Goal: Task Accomplishment & Management: Manage account settings

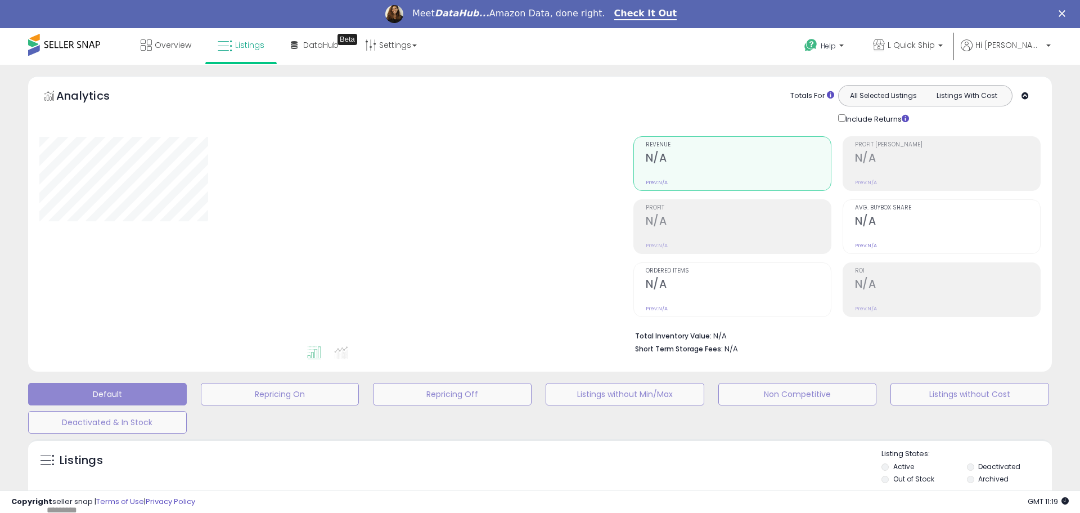
select select "**"
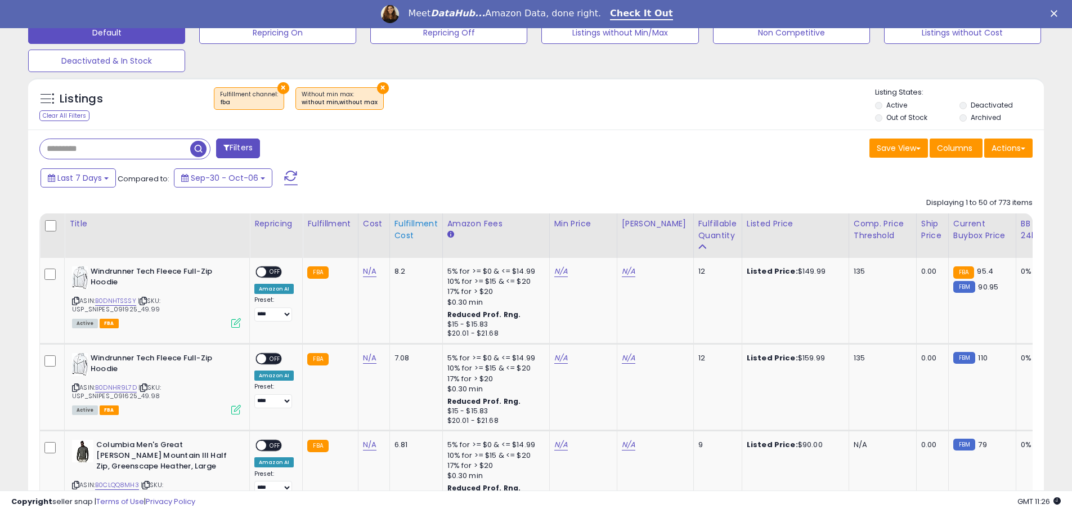
scroll to position [338, 0]
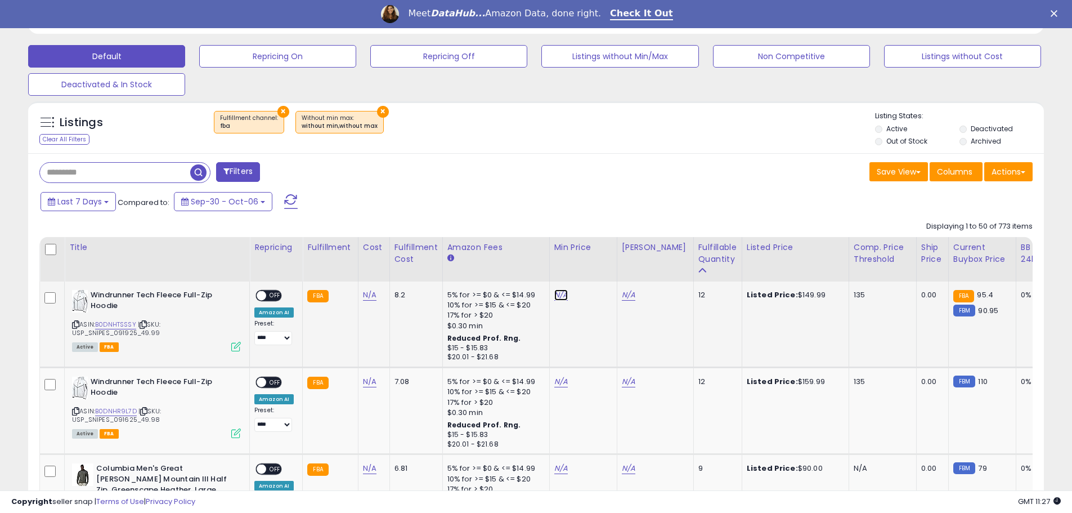
click at [561, 297] on link "N/A" at bounding box center [561, 294] width 14 height 11
click at [111, 321] on link "B0DNHTSSSY" at bounding box center [115, 325] width 41 height 10
click at [488, 265] on input "number" at bounding box center [525, 267] width 100 height 19
type input "*****"
click button "submit" at bounding box center [588, 266] width 19 height 17
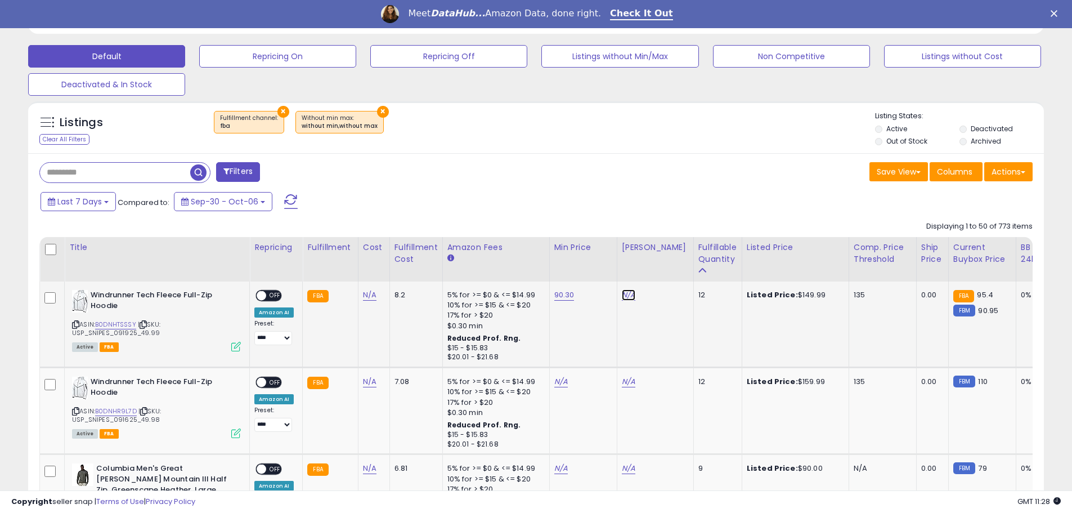
click at [624, 297] on link "N/A" at bounding box center [629, 294] width 14 height 11
click at [585, 264] on input "number" at bounding box center [592, 267] width 100 height 19
type input "******"
click button "submit" at bounding box center [655, 266] width 19 height 17
click at [271, 295] on span "OFF" at bounding box center [275, 296] width 18 height 10
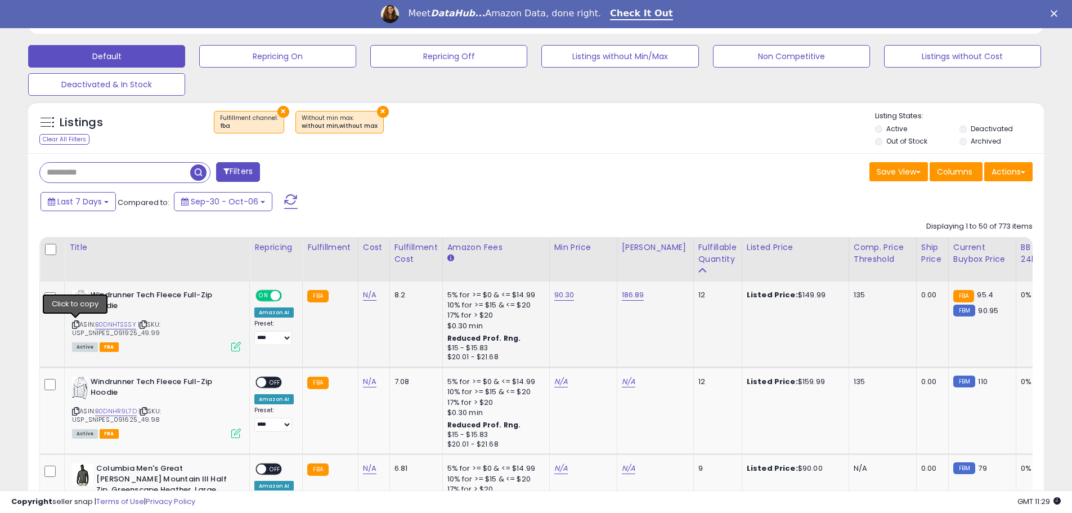
click at [75, 324] on icon at bounding box center [75, 324] width 7 height 6
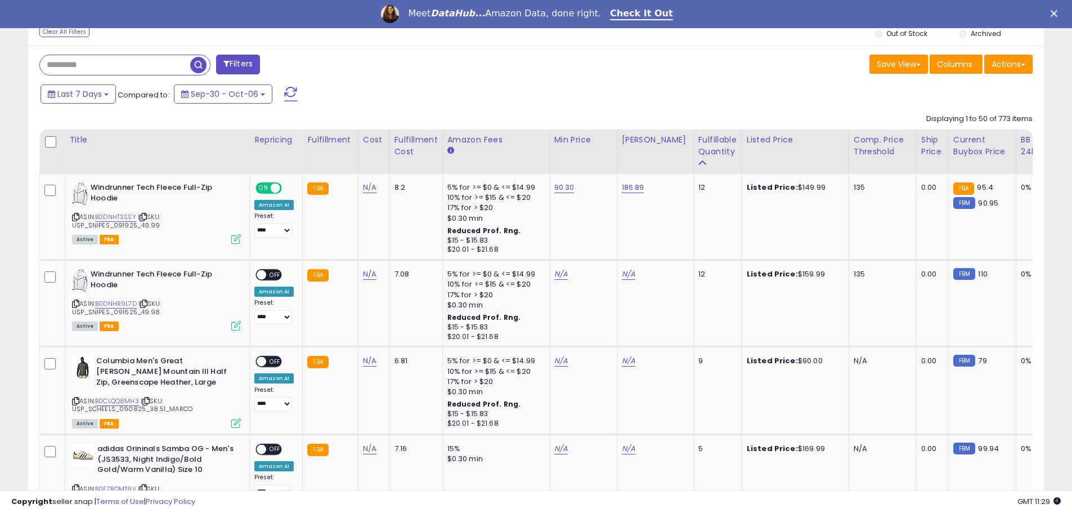
scroll to position [450, 0]
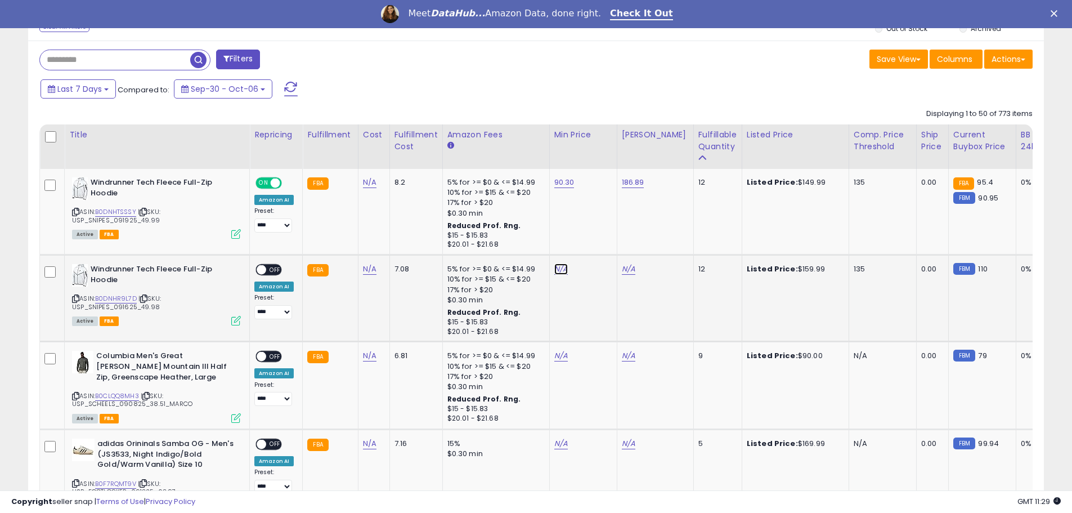
click at [554, 269] on link "N/A" at bounding box center [561, 268] width 14 height 11
click at [113, 300] on link "B0DNHR9L7D" at bounding box center [116, 299] width 42 height 10
click at [506, 240] on input "number" at bounding box center [525, 241] width 100 height 19
type input "*****"
click button "submit" at bounding box center [588, 240] width 19 height 17
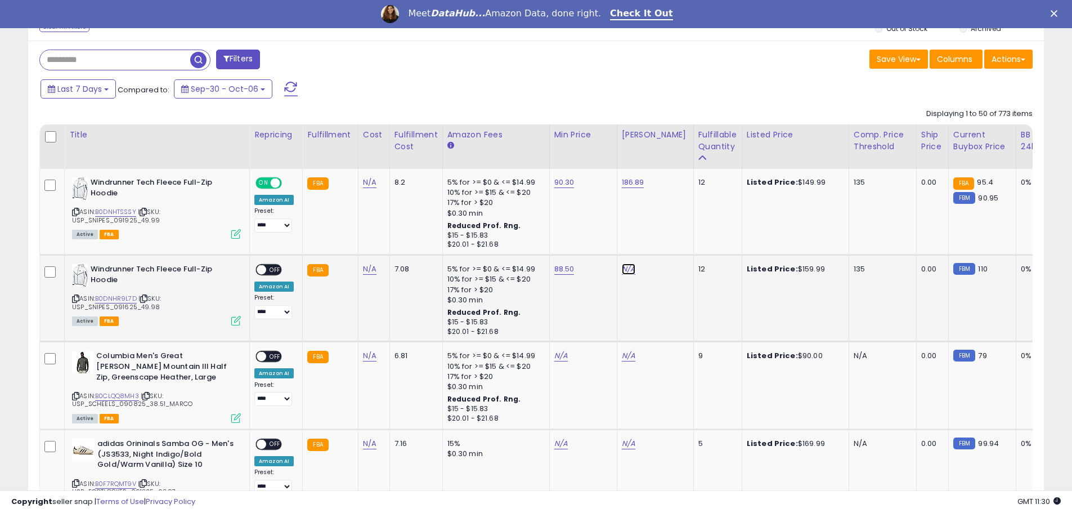
click at [622, 269] on link "N/A" at bounding box center [629, 268] width 14 height 11
click at [575, 238] on input "number" at bounding box center [592, 241] width 100 height 19
type input "******"
click button "submit" at bounding box center [655, 240] width 19 height 17
click at [270, 270] on span "OFF" at bounding box center [275, 270] width 18 height 10
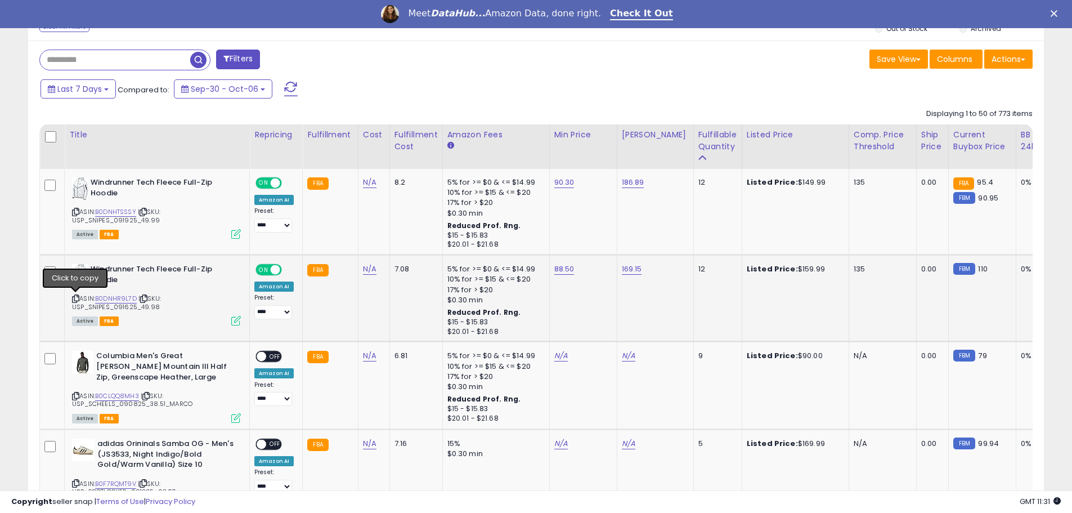
click at [75, 298] on icon at bounding box center [75, 298] width 7 height 6
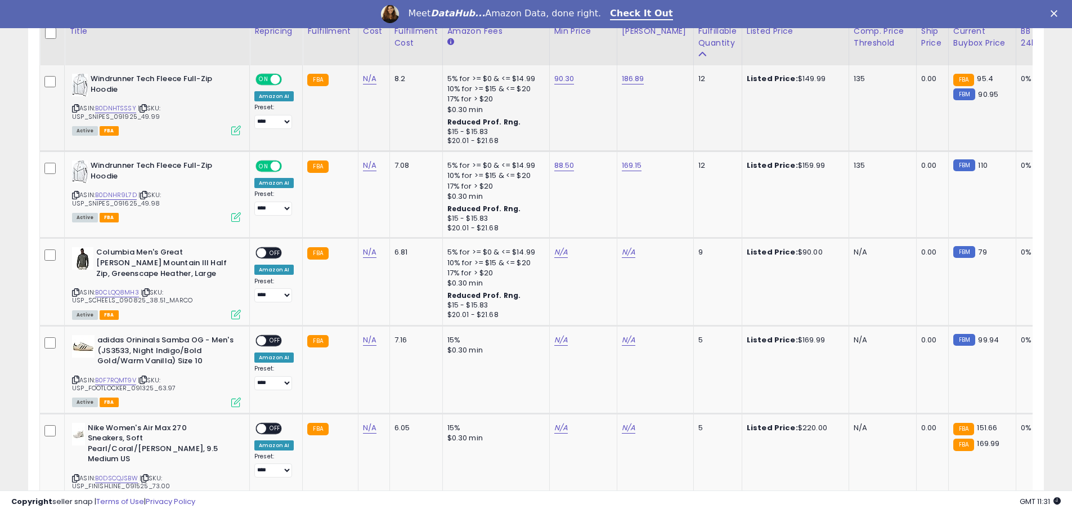
scroll to position [563, 0]
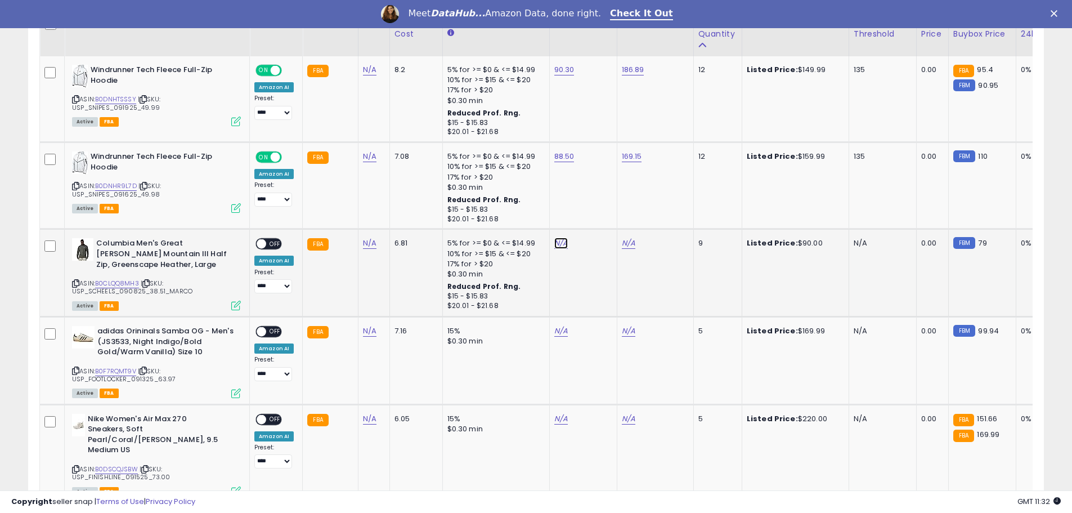
click at [556, 244] on link "N/A" at bounding box center [561, 242] width 14 height 11
click at [113, 283] on link "B0CLQQ8MH3" at bounding box center [117, 284] width 44 height 10
click at [622, 243] on link "N/A" at bounding box center [629, 242] width 14 height 11
type input "*****"
click button "submit" at bounding box center [655, 214] width 19 height 17
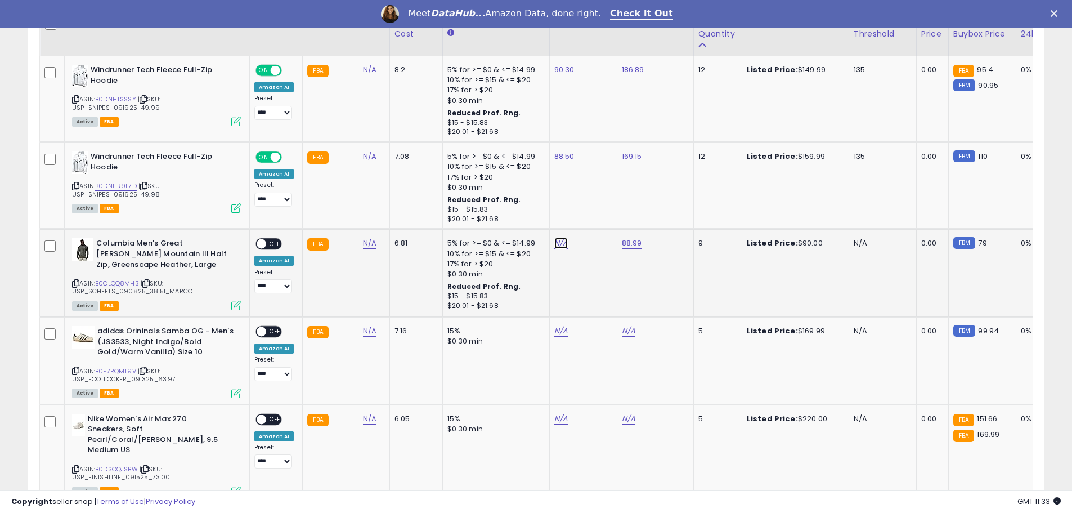
click at [558, 243] on link "N/A" at bounding box center [561, 242] width 14 height 11
click at [504, 212] on input "number" at bounding box center [525, 215] width 100 height 19
type input "*****"
click button "submit" at bounding box center [588, 214] width 19 height 17
click at [272, 241] on span "OFF" at bounding box center [275, 244] width 18 height 10
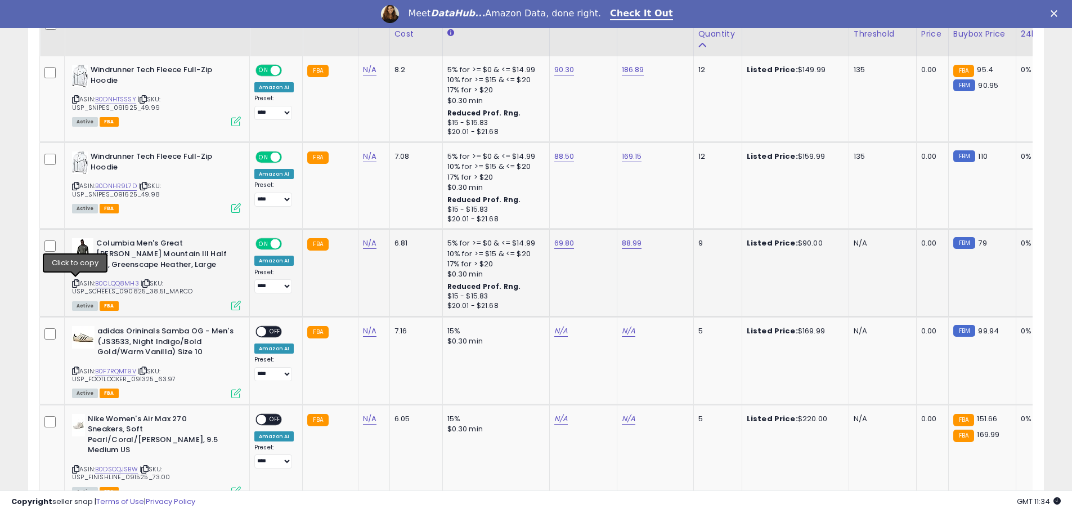
click at [75, 283] on icon at bounding box center [75, 283] width 7 height 6
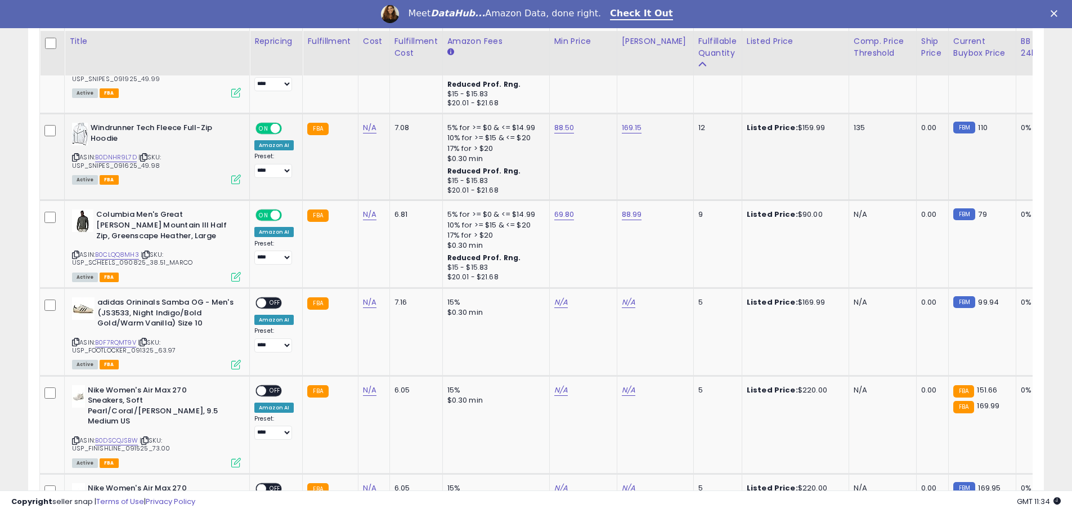
scroll to position [675, 0]
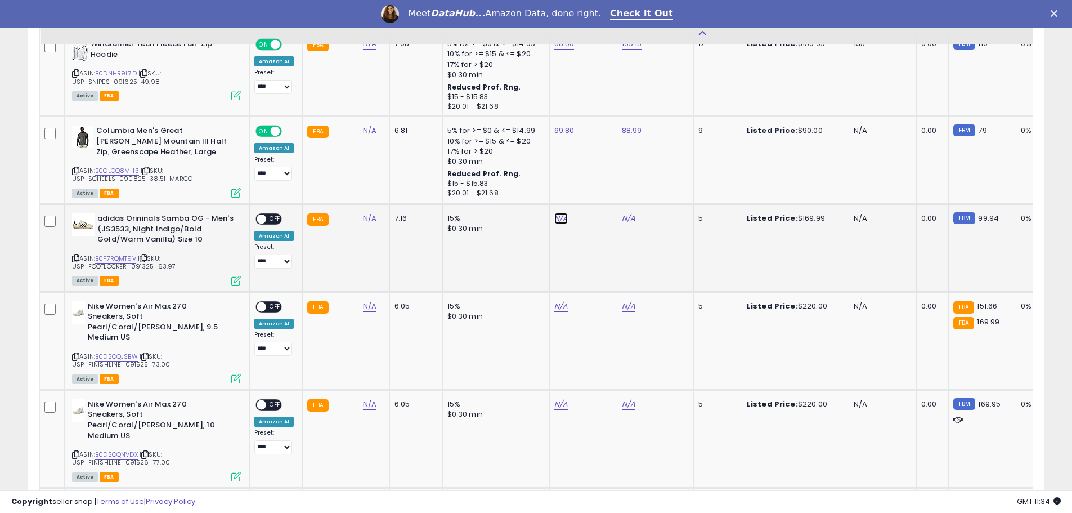
click at [555, 218] on link "N/A" at bounding box center [561, 218] width 14 height 11
click at [103, 259] on link "B0F7RQMT9V" at bounding box center [115, 259] width 41 height 10
click at [77, 258] on icon at bounding box center [75, 258] width 7 height 6
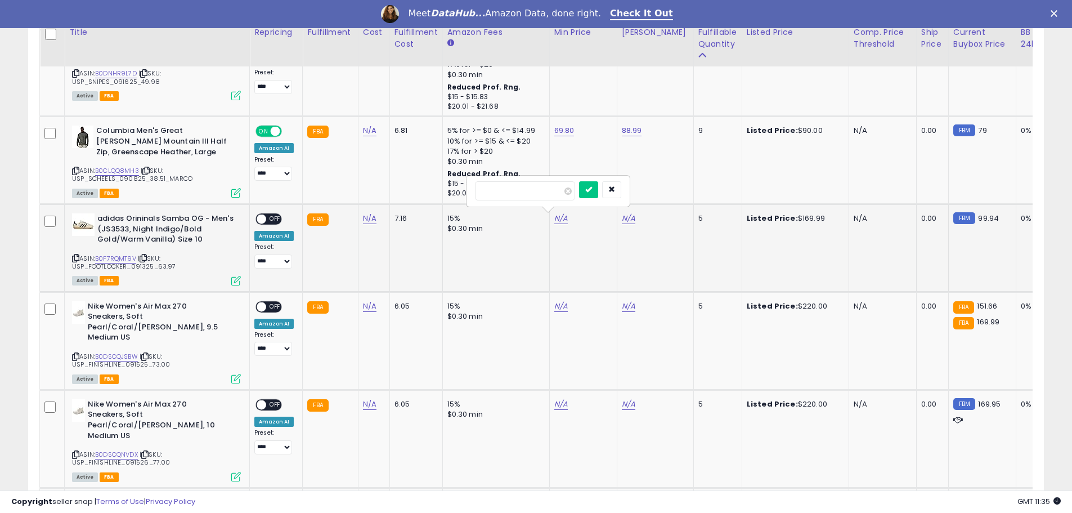
scroll to position [731, 0]
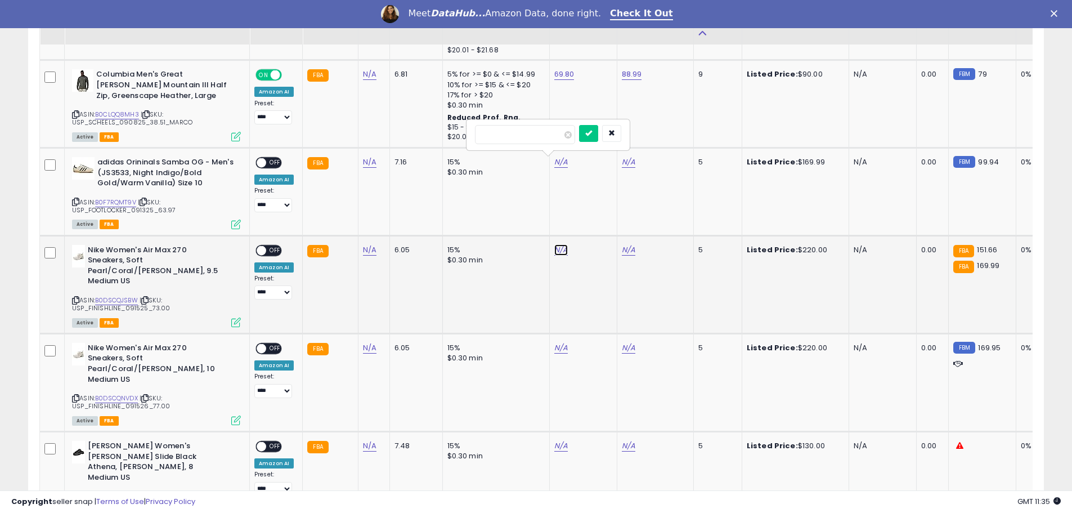
click at [557, 249] on link "N/A" at bounding box center [561, 249] width 14 height 11
click at [115, 295] on link "B0DSCQJSBW" at bounding box center [116, 300] width 43 height 10
click at [513, 220] on input "number" at bounding box center [525, 222] width 100 height 19
type input "******"
click button "submit" at bounding box center [588, 221] width 19 height 17
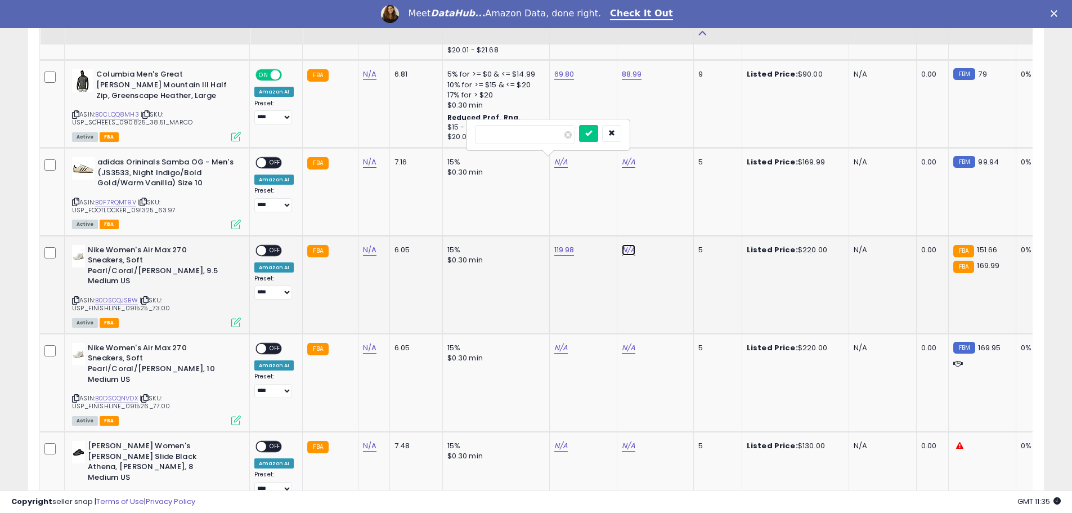
click at [627, 252] on link "N/A" at bounding box center [629, 249] width 14 height 11
click at [572, 222] on input "number" at bounding box center [592, 222] width 100 height 19
type input "******"
click button "submit" at bounding box center [655, 221] width 19 height 17
click at [273, 249] on span "OFF" at bounding box center [275, 250] width 18 height 10
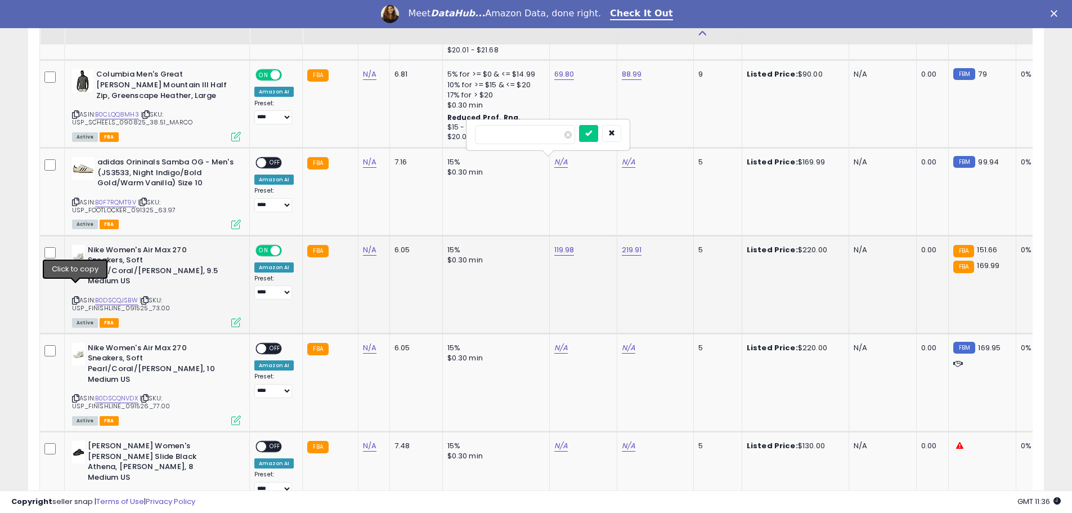
click at [75, 297] on icon at bounding box center [75, 300] width 7 height 6
drag, startPoint x: 75, startPoint y: 289, endPoint x: 237, endPoint y: 267, distance: 163.6
click at [77, 297] on icon at bounding box center [75, 300] width 7 height 6
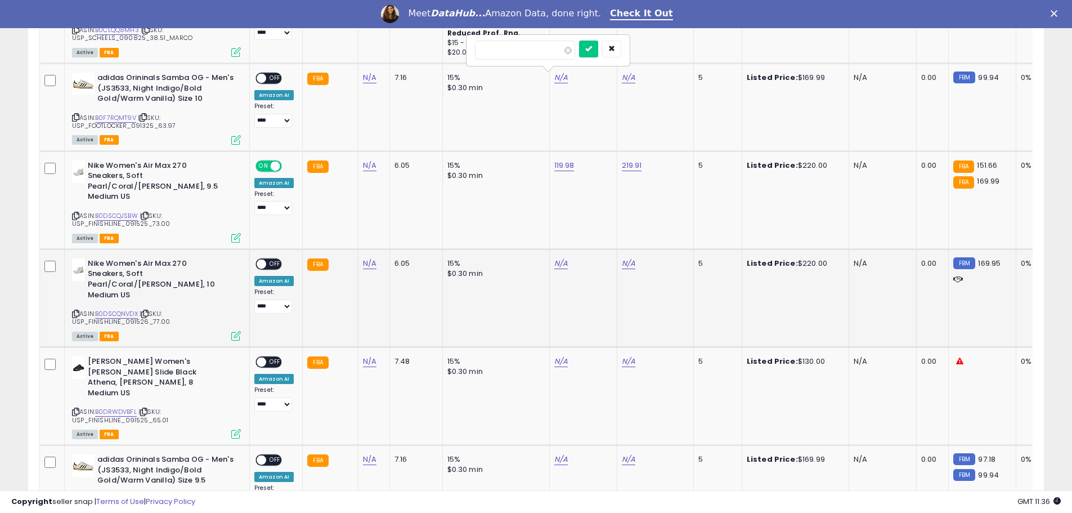
scroll to position [844, 0]
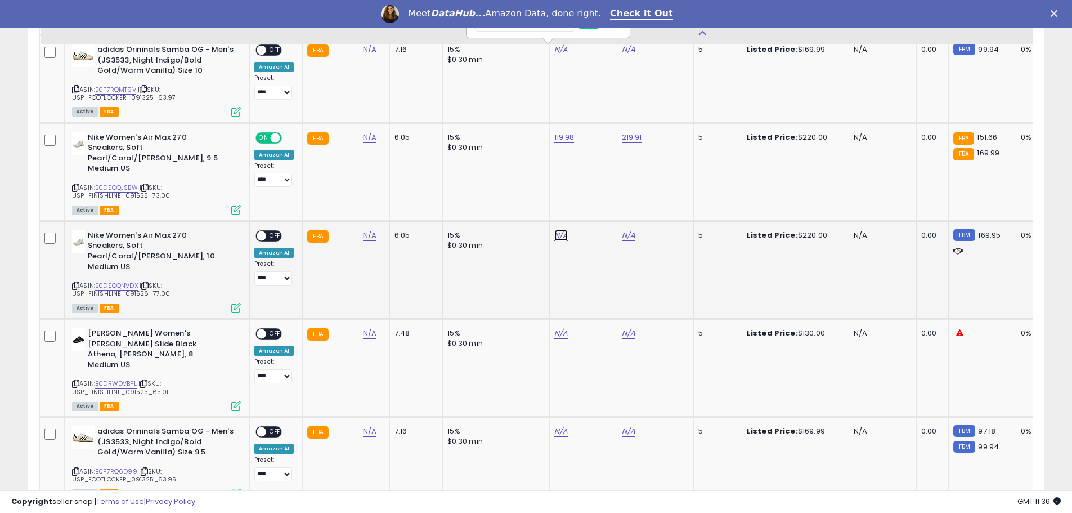
click at [558, 230] on link "N/A" at bounding box center [561, 235] width 14 height 11
click at [115, 281] on link "B0DSCQNVDX" at bounding box center [116, 286] width 43 height 10
drag, startPoint x: 517, startPoint y: 194, endPoint x: 852, endPoint y: 173, distance: 335.4
click at [524, 192] on input "number" at bounding box center [525, 196] width 100 height 19
type input "******"
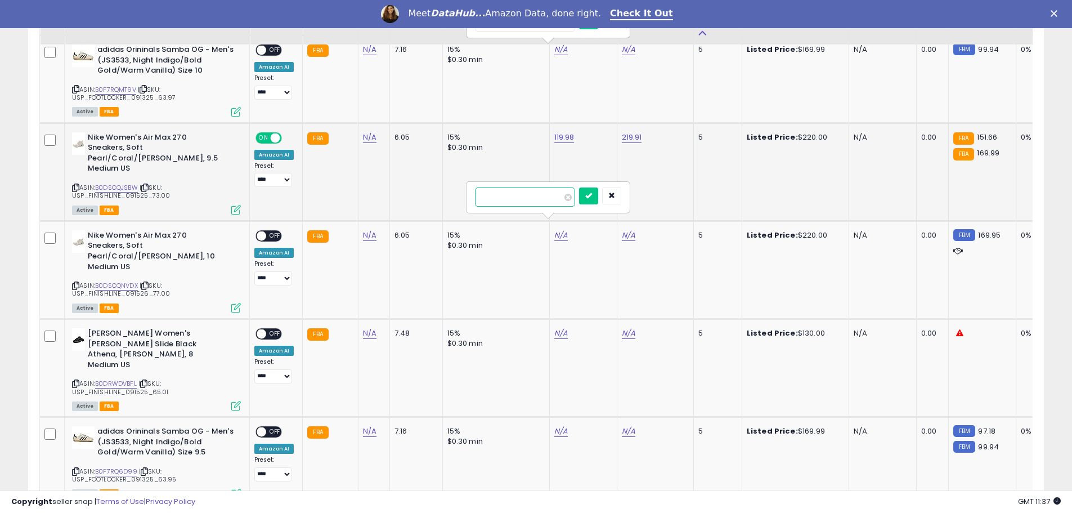
click button "submit" at bounding box center [588, 195] width 19 height 17
click at [625, 230] on link "N/A" at bounding box center [629, 235] width 14 height 11
click at [609, 195] on input "number" at bounding box center [592, 196] width 100 height 19
type input "******"
click button "submit" at bounding box center [655, 195] width 19 height 17
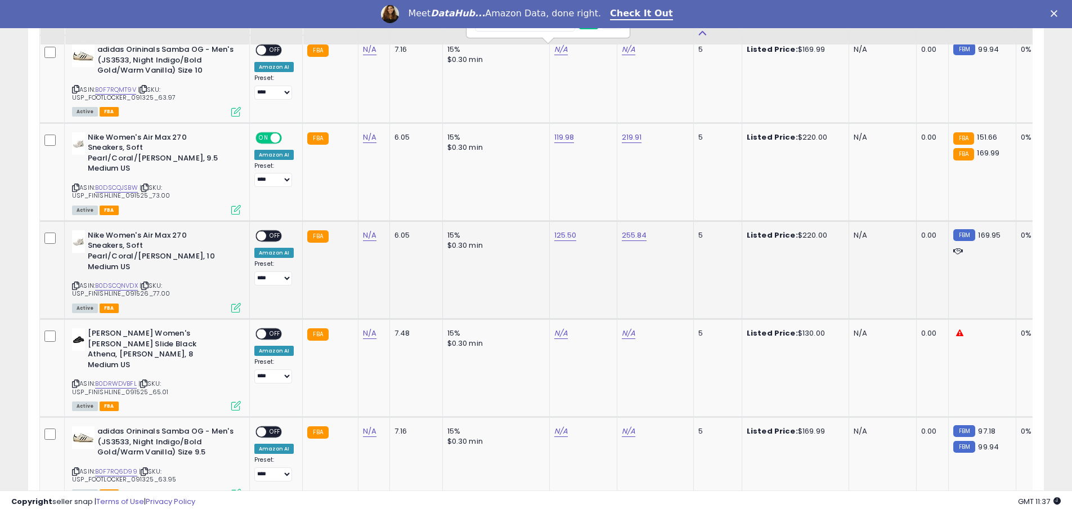
click at [276, 231] on span "OFF" at bounding box center [275, 236] width 18 height 10
click at [76, 282] on icon at bounding box center [75, 285] width 7 height 6
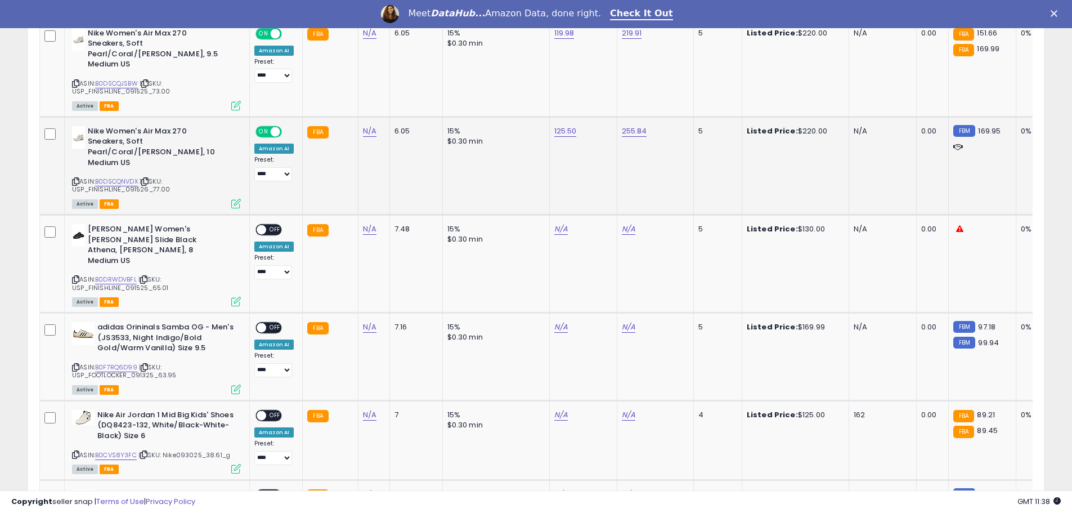
scroll to position [957, 0]
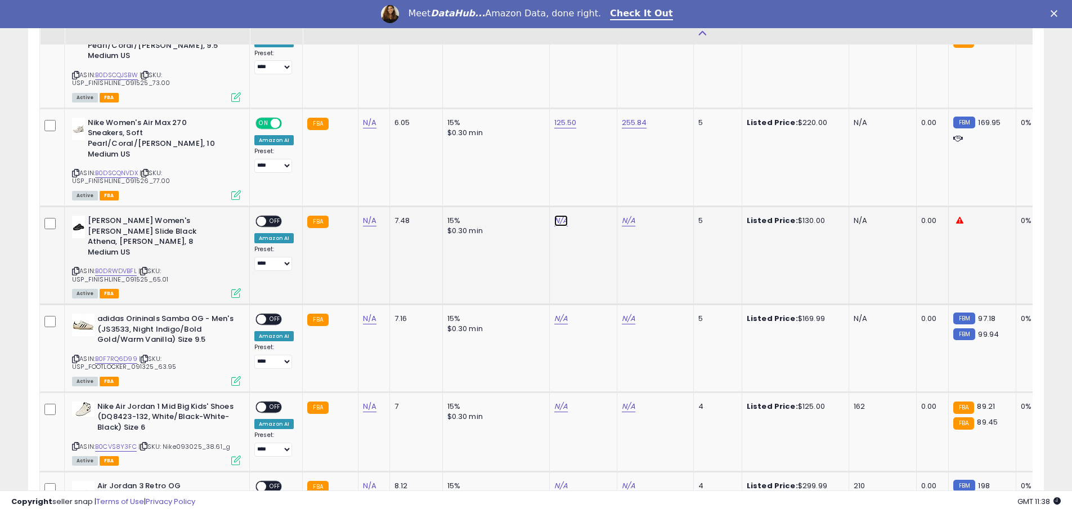
click at [555, 215] on link "N/A" at bounding box center [561, 220] width 14 height 11
click at [103, 266] on link "B0DRWDVBFL" at bounding box center [116, 271] width 42 height 10
click at [622, 215] on link "N/A" at bounding box center [629, 220] width 14 height 11
type input "******"
click button "submit" at bounding box center [655, 171] width 19 height 17
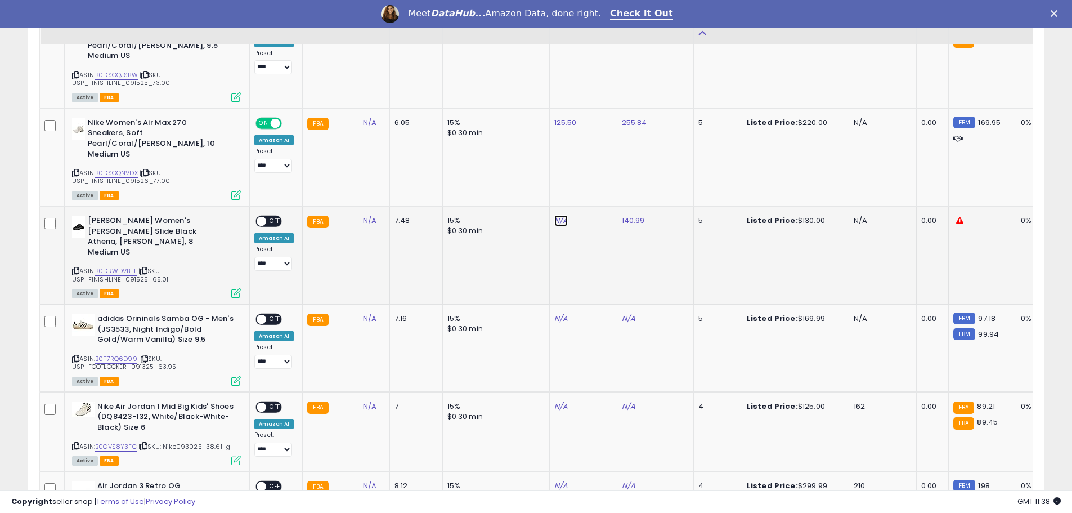
click at [558, 215] on link "N/A" at bounding box center [561, 220] width 14 height 11
click at [514, 170] on input "number" at bounding box center [525, 172] width 100 height 19
type input "******"
click button "submit" at bounding box center [588, 171] width 19 height 17
click at [276, 217] on span "OFF" at bounding box center [275, 222] width 18 height 10
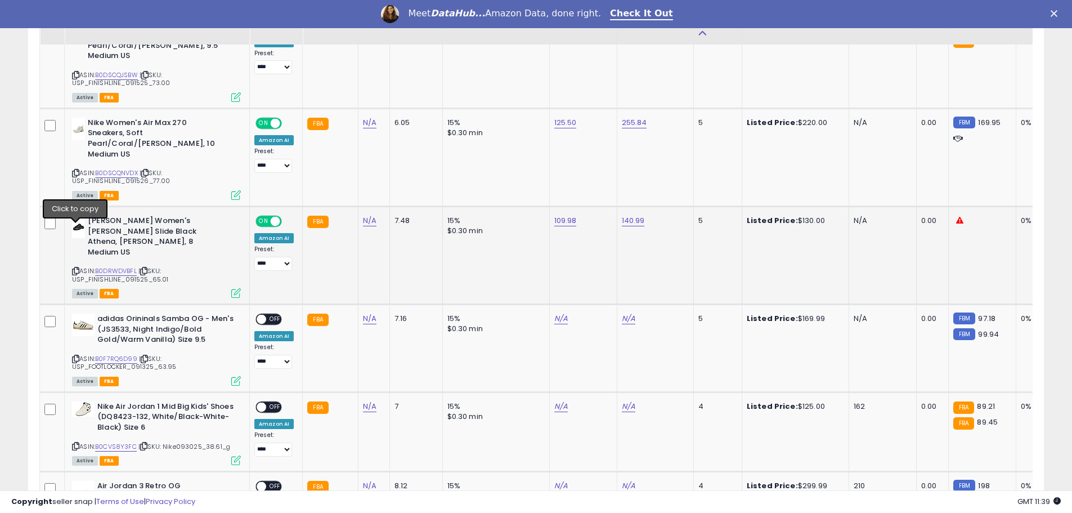
click at [75, 268] on icon at bounding box center [75, 271] width 7 height 6
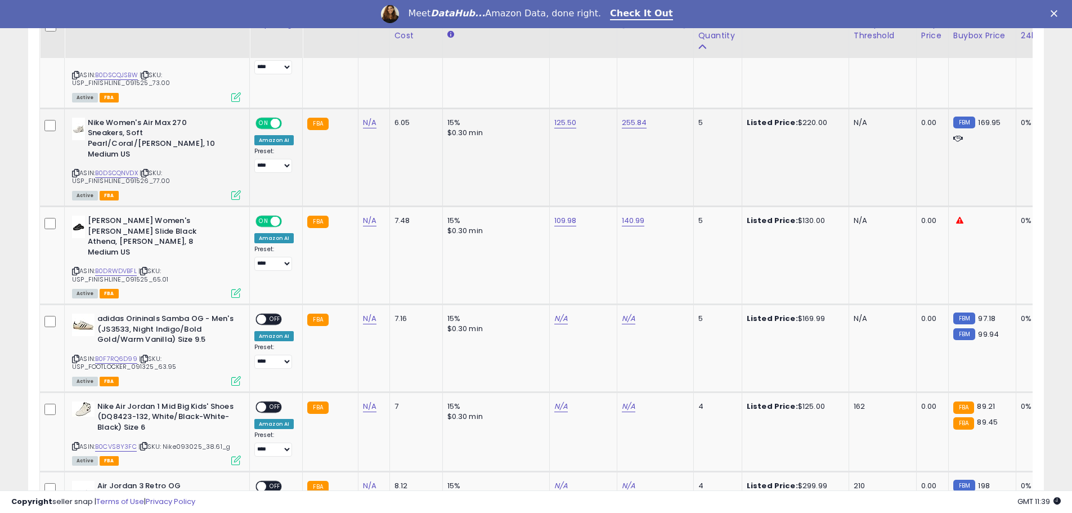
scroll to position [1013, 0]
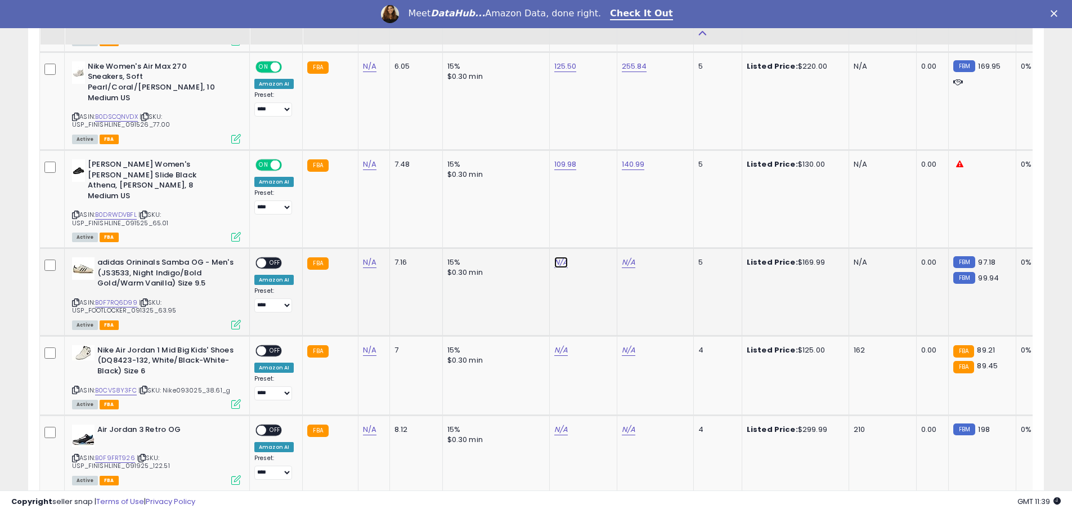
click at [554, 257] on link "N/A" at bounding box center [561, 262] width 14 height 11
click at [103, 298] on link "B0F7RQ6D99" at bounding box center [116, 303] width 42 height 10
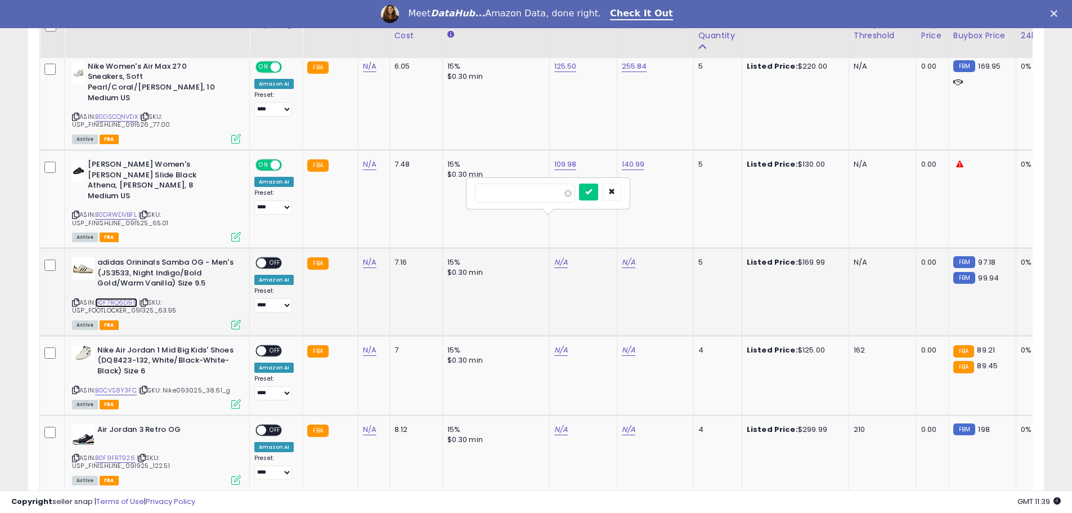
scroll to position [1069, 0]
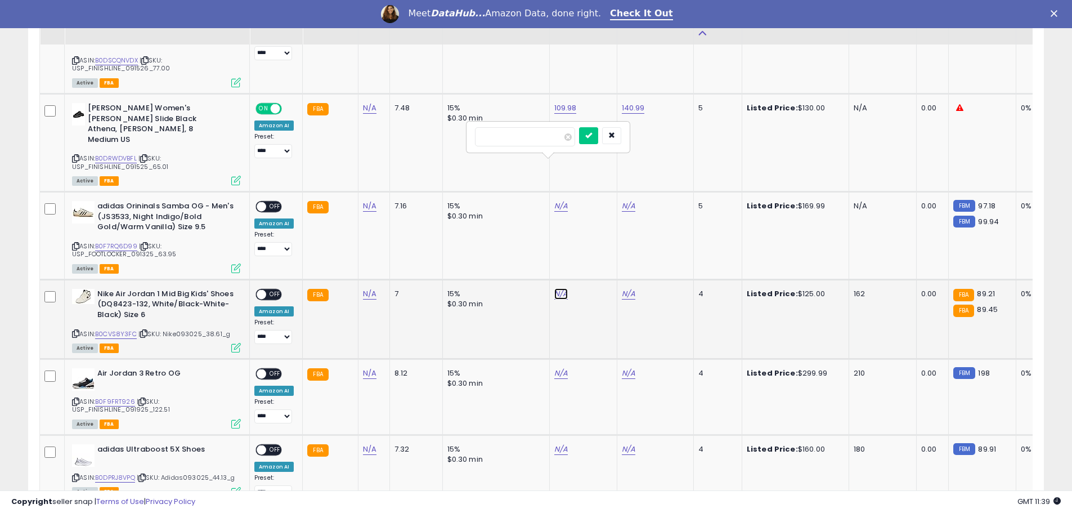
click at [555, 288] on link "N/A" at bounding box center [561, 293] width 14 height 11
click at [119, 329] on link "B0CVS8Y3FC" at bounding box center [116, 334] width 42 height 10
click at [511, 221] on input "number" at bounding box center [525, 224] width 100 height 19
type input "*****"
click button "submit" at bounding box center [588, 223] width 19 height 17
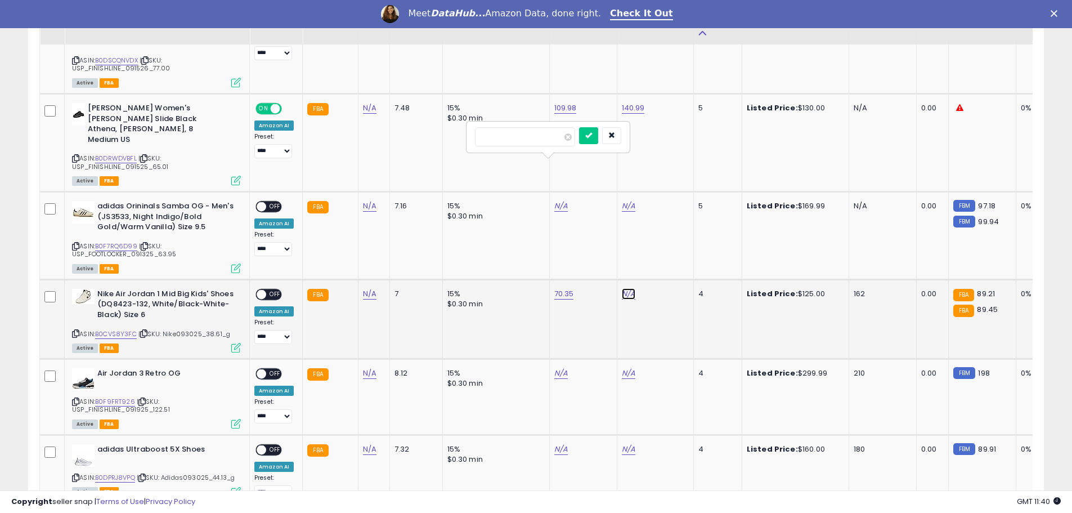
click at [623, 288] on link "N/A" at bounding box center [629, 293] width 14 height 11
click at [597, 225] on input "number" at bounding box center [592, 224] width 100 height 19
type input "******"
click button "submit" at bounding box center [655, 223] width 19 height 17
click at [628, 288] on link "108.98" at bounding box center [633, 293] width 23 height 11
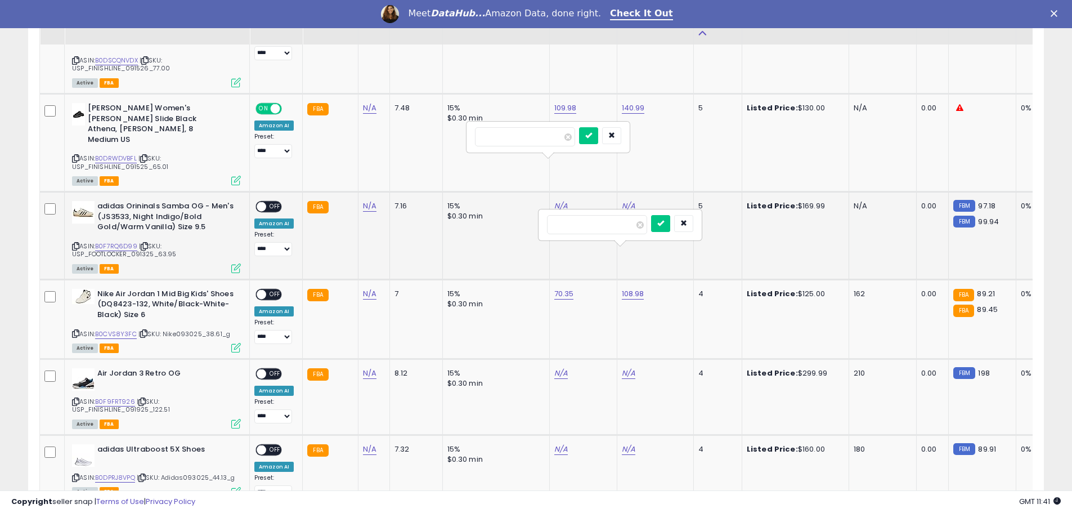
drag, startPoint x: 595, startPoint y: 220, endPoint x: 491, endPoint y: 221, distance: 103.5
type input "******"
click button "submit" at bounding box center [660, 223] width 19 height 17
click at [273, 289] on span "OFF" at bounding box center [275, 294] width 18 height 10
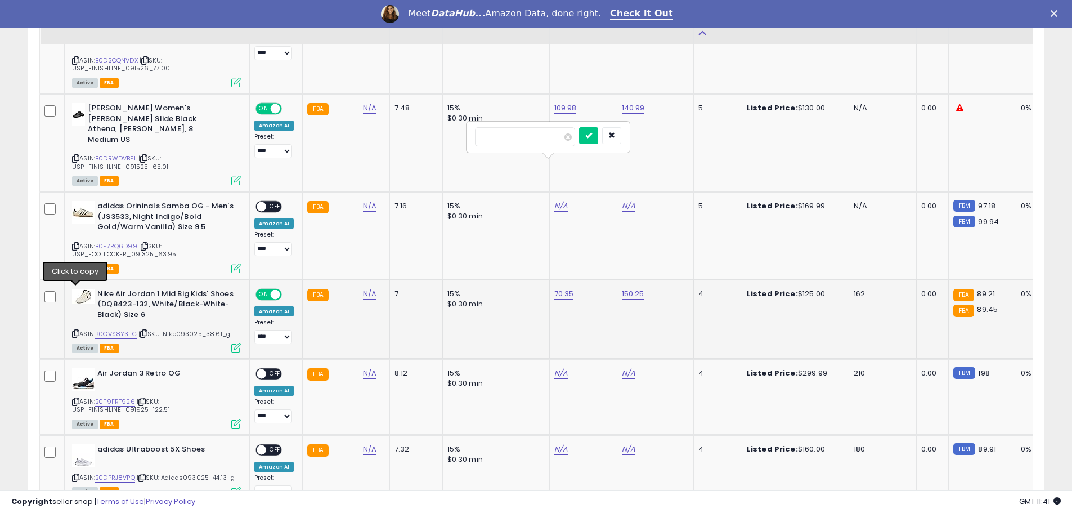
click at [75, 330] on icon at bounding box center [75, 333] width 7 height 6
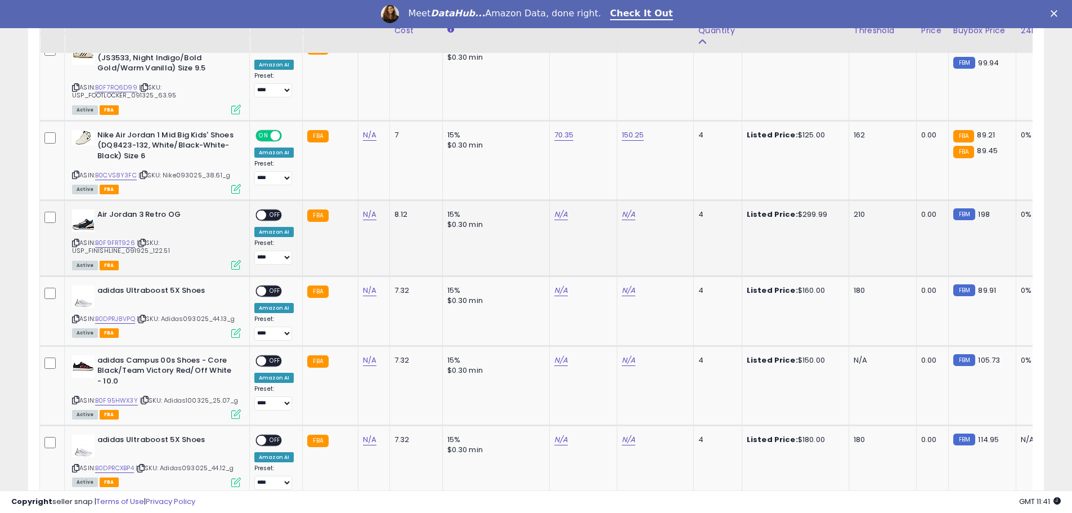
scroll to position [1238, 0]
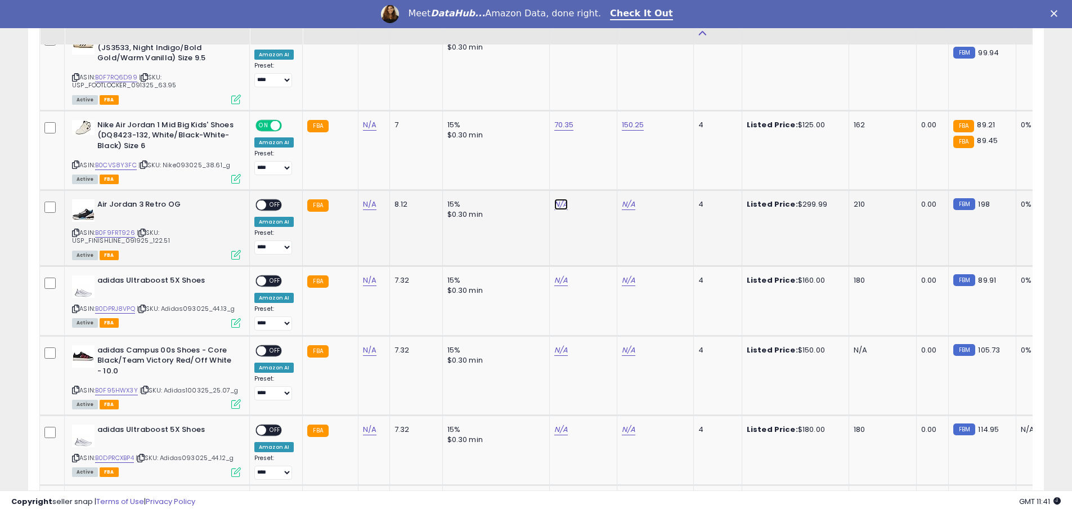
click at [556, 199] on link "N/A" at bounding box center [561, 204] width 14 height 11
click at [111, 228] on link "B0F9FRT926" at bounding box center [115, 233] width 40 height 10
click at [527, 142] on input "number" at bounding box center [525, 134] width 100 height 19
type input "******"
click button "submit" at bounding box center [588, 133] width 19 height 17
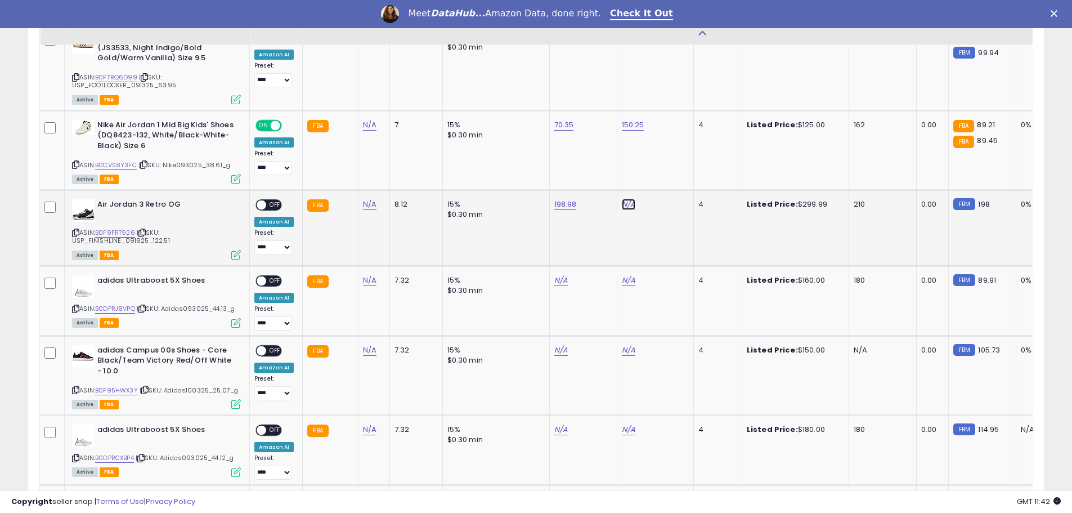
click at [627, 199] on link "N/A" at bounding box center [629, 204] width 14 height 11
click at [555, 137] on input "number" at bounding box center [592, 134] width 100 height 19
type input "******"
click button "submit" at bounding box center [655, 133] width 19 height 17
drag, startPoint x: 275, startPoint y: 163, endPoint x: 246, endPoint y: 179, distance: 33.2
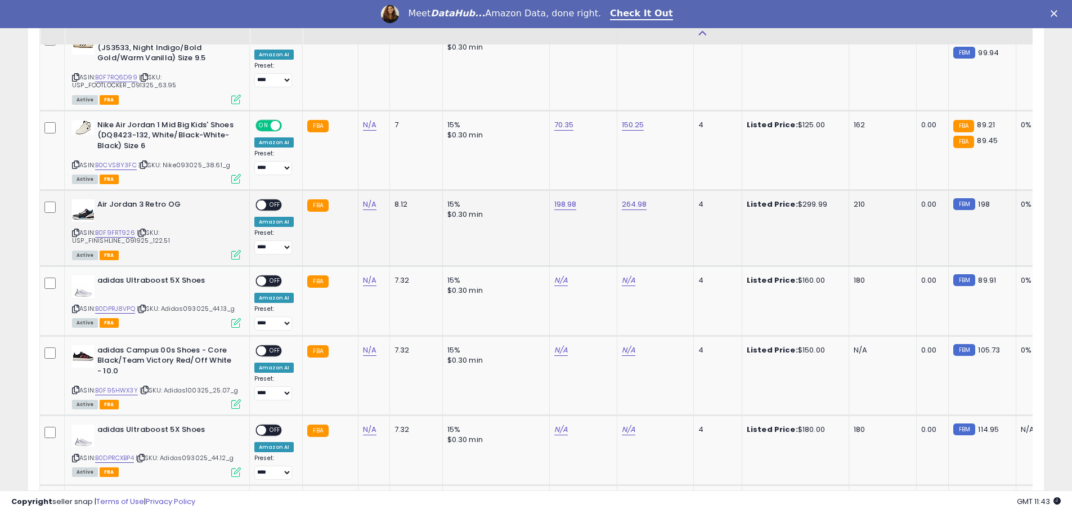
click at [275, 200] on span "OFF" at bounding box center [275, 205] width 18 height 10
drag, startPoint x: 77, startPoint y: 189, endPoint x: 1047, endPoint y: 107, distance: 973.4
click at [79, 199] on div "ASIN: B0F9FRT926 | SKU: USP_FINISHLINE_091925_122.51 Active FBA" at bounding box center [156, 228] width 169 height 59
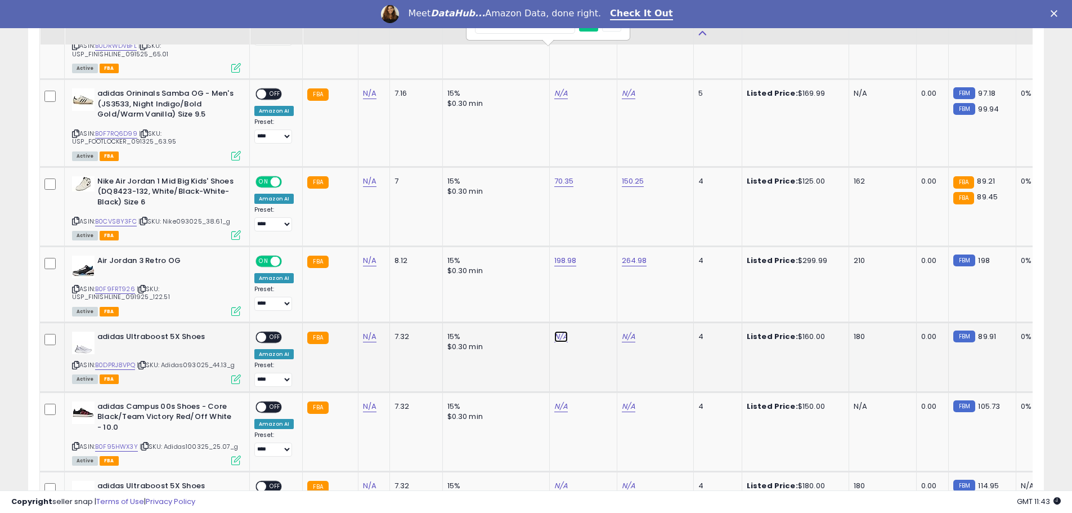
click at [555, 331] on link "N/A" at bounding box center [561, 336] width 14 height 11
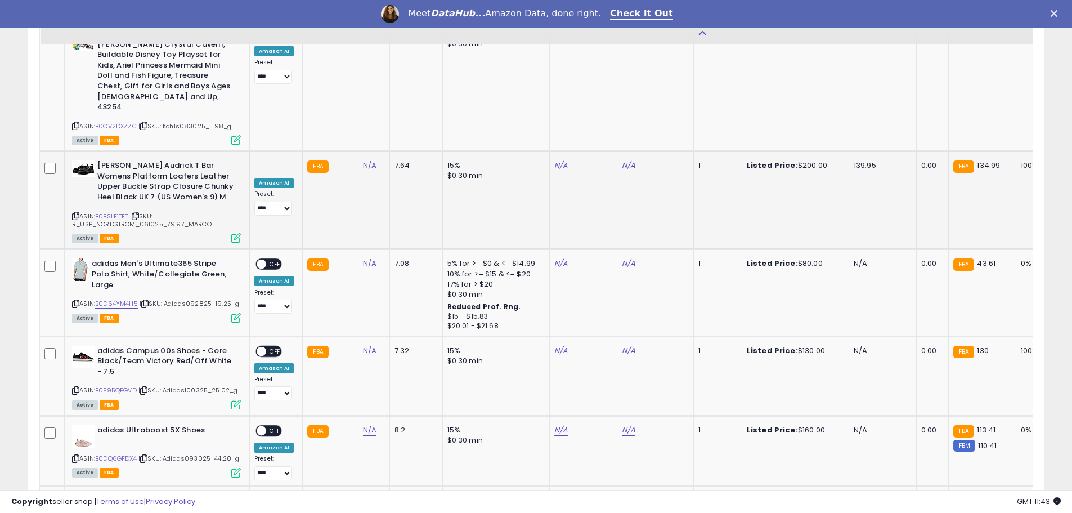
scroll to position [2532, 0]
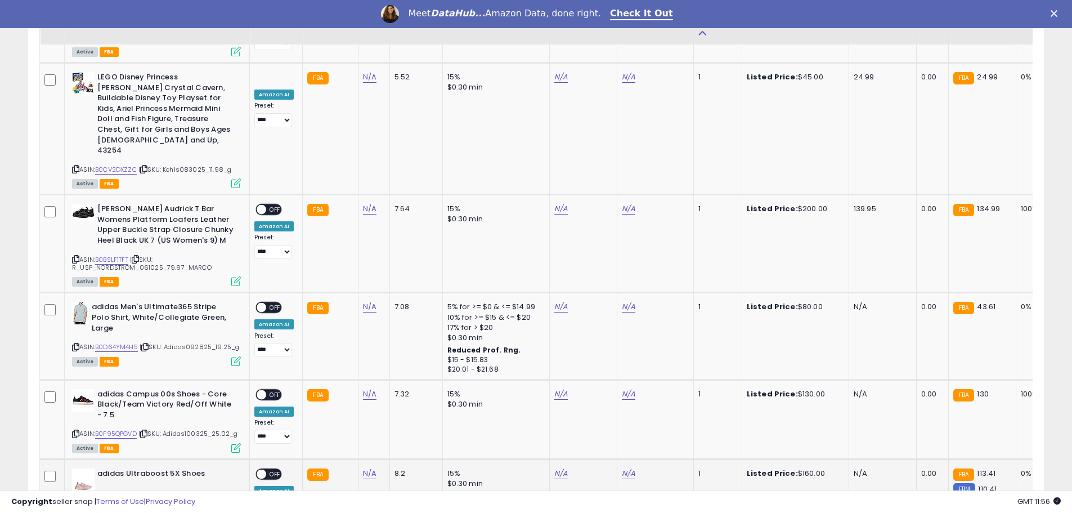
click at [633, 459] on td "N/A" at bounding box center [655, 494] width 77 height 70
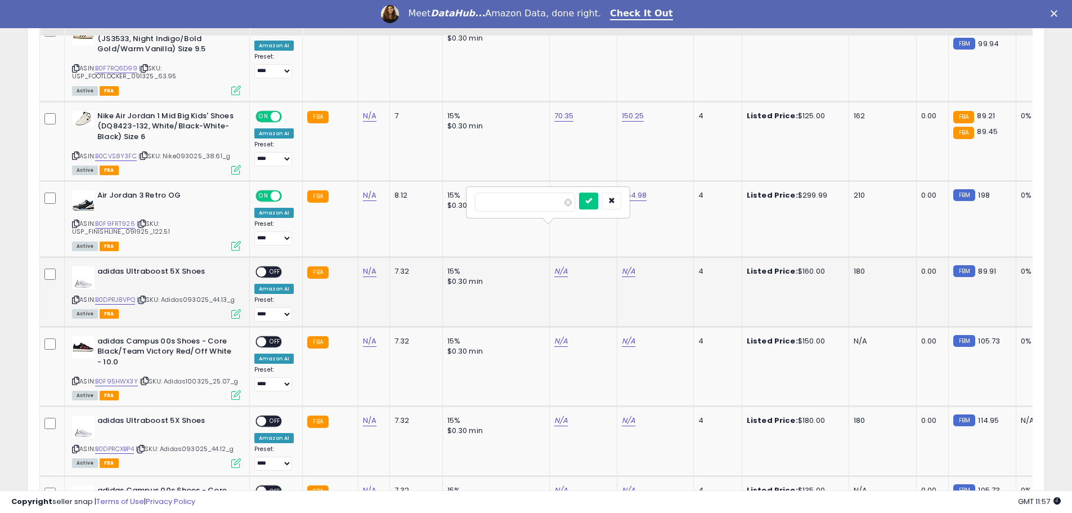
scroll to position [1294, 0]
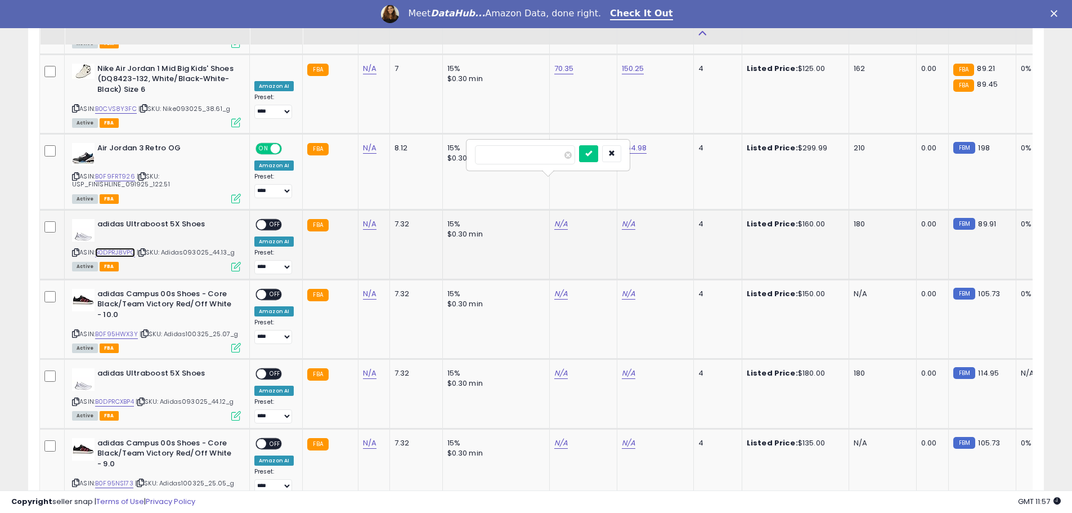
click at [110, 248] on link "B0DPRJ8VPQ" at bounding box center [115, 253] width 40 height 10
click at [498, 154] on input "number" at bounding box center [525, 154] width 100 height 19
type input "*****"
click button "submit" at bounding box center [588, 153] width 19 height 17
click at [626, 218] on link "N/A" at bounding box center [629, 223] width 14 height 11
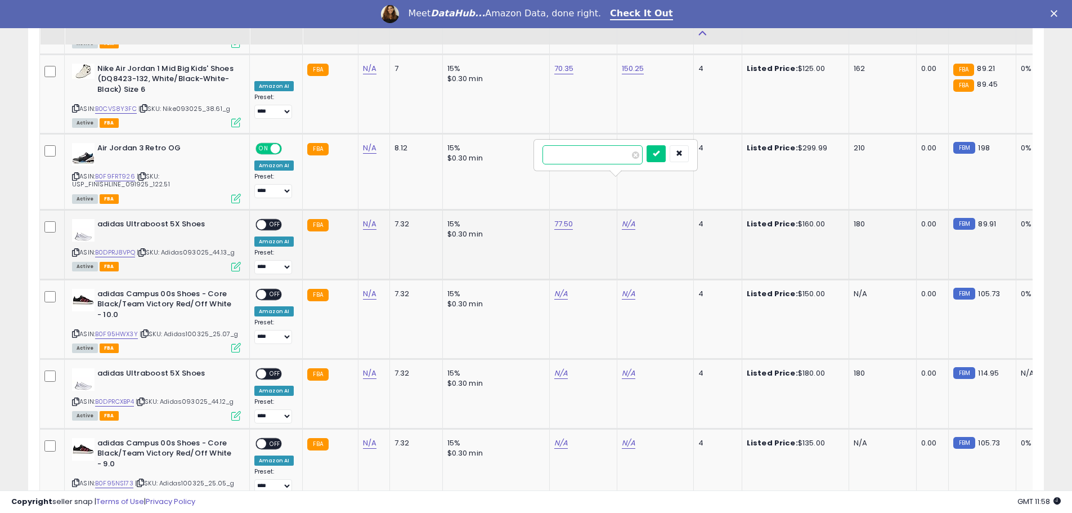
click at [588, 152] on input "number" at bounding box center [592, 154] width 100 height 19
type input "******"
click button "submit" at bounding box center [655, 153] width 19 height 17
click at [274, 220] on span "OFF" at bounding box center [275, 225] width 18 height 10
click at [77, 249] on icon at bounding box center [75, 252] width 7 height 6
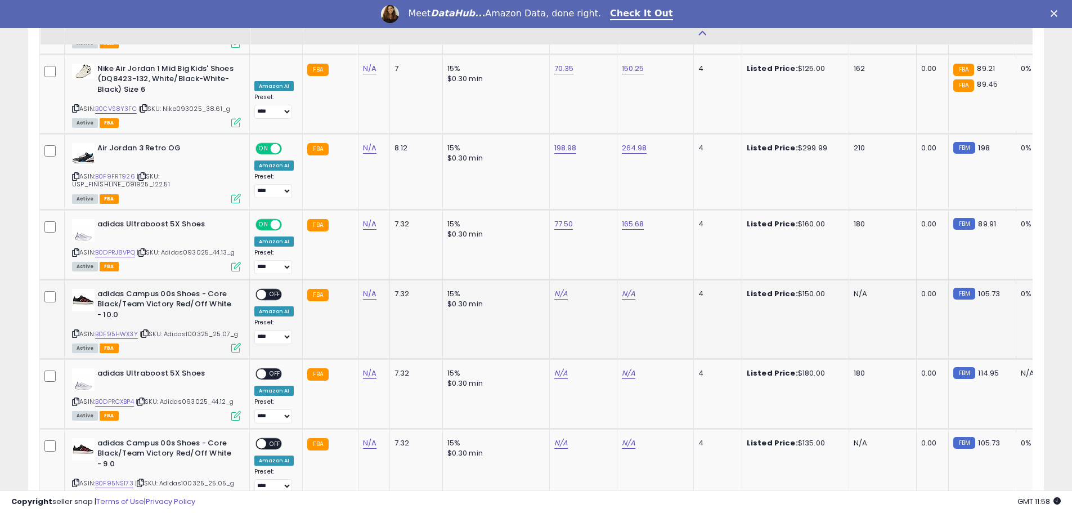
scroll to position [1350, 0]
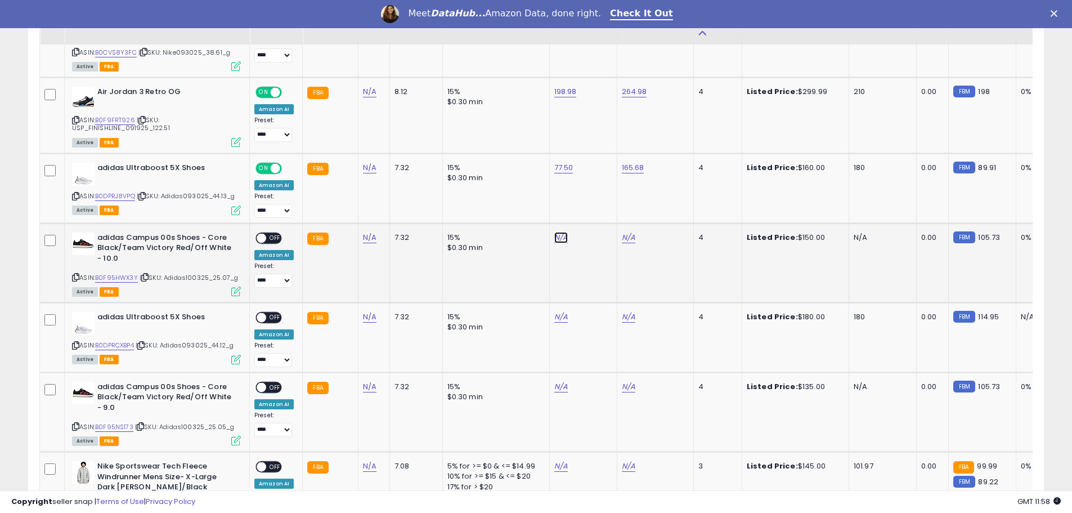
click at [559, 232] on link "N/A" at bounding box center [561, 237] width 14 height 11
click at [114, 273] on link "B0F95HWX3Y" at bounding box center [116, 278] width 43 height 10
click at [496, 170] on input "number" at bounding box center [525, 168] width 100 height 19
type input "*****"
click button "submit" at bounding box center [588, 167] width 19 height 17
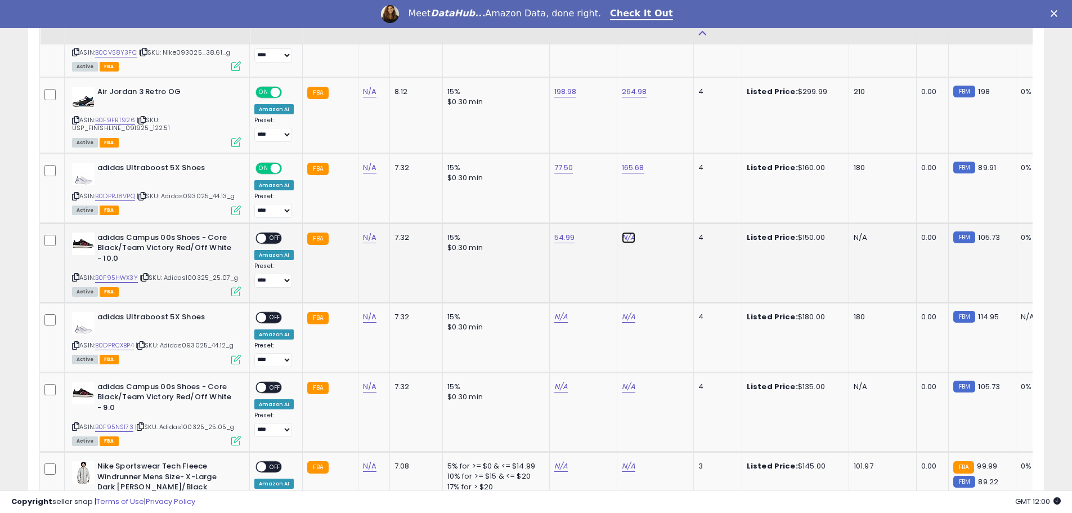
click at [625, 232] on link "N/A" at bounding box center [629, 237] width 14 height 11
click at [602, 168] on input "number" at bounding box center [592, 168] width 100 height 19
type input "******"
click button "submit" at bounding box center [655, 167] width 19 height 17
click at [276, 233] on span "OFF" at bounding box center [275, 238] width 18 height 10
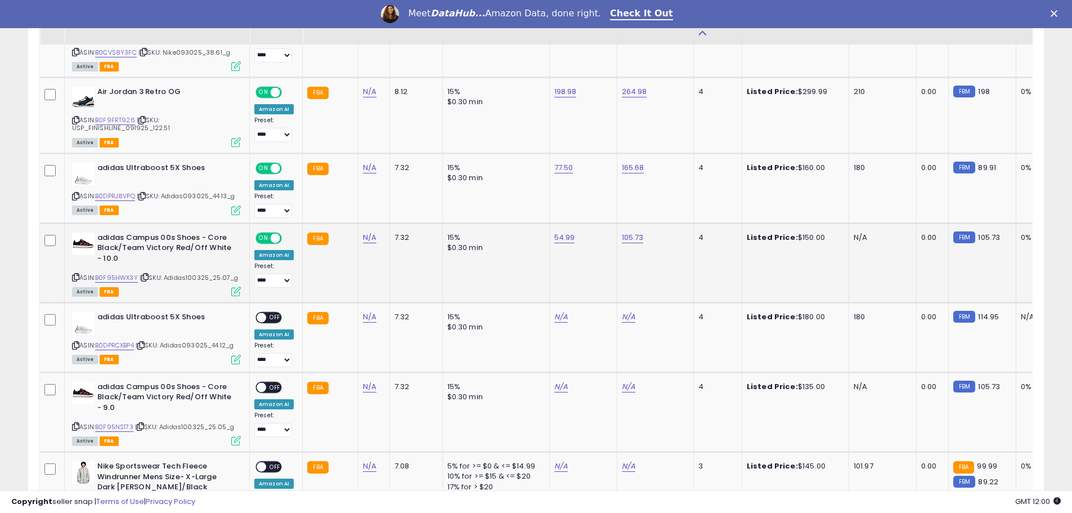
click at [75, 274] on icon at bounding box center [75, 277] width 7 height 6
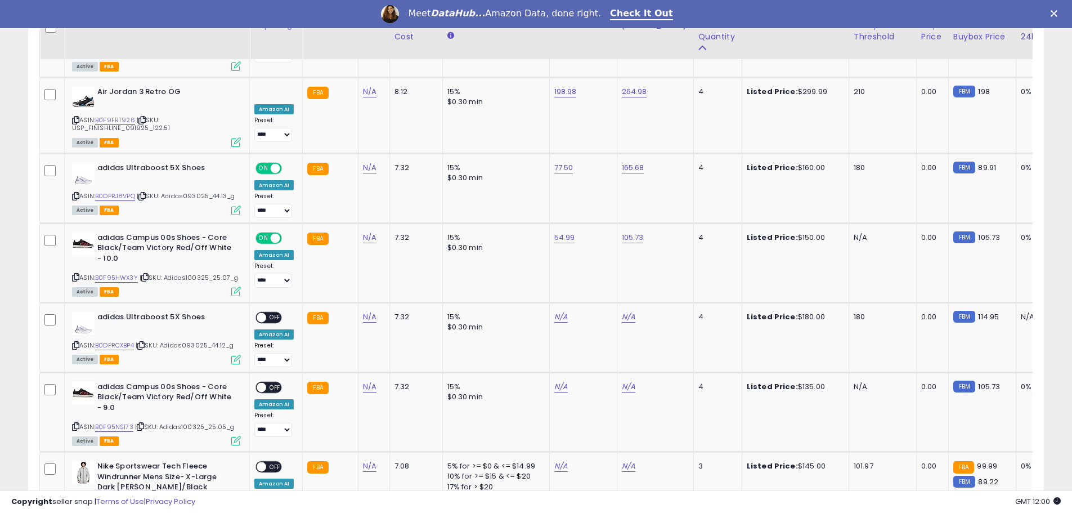
scroll to position [1407, 0]
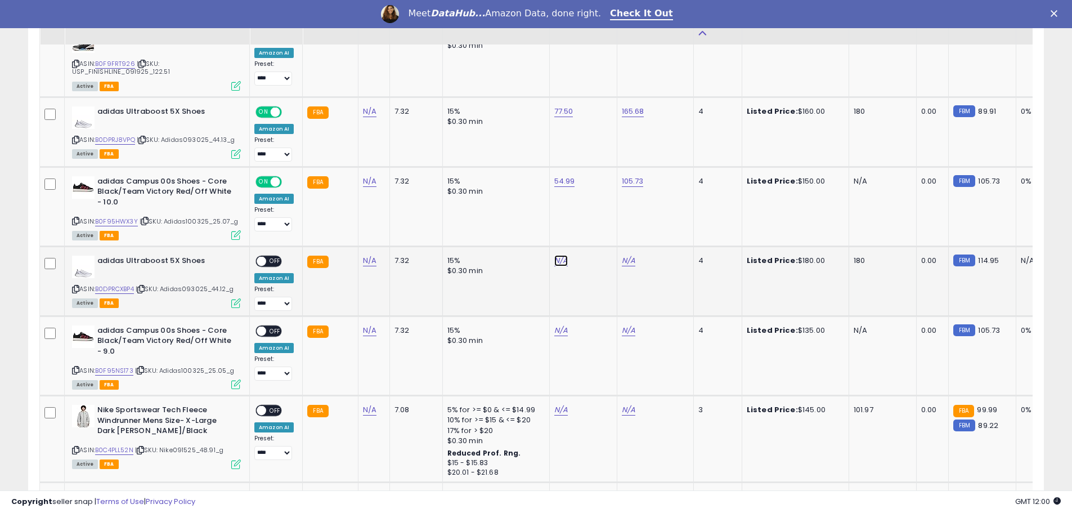
click at [558, 255] on link "N/A" at bounding box center [561, 260] width 14 height 11
click at [110, 284] on link "B0DPRCXBP4" at bounding box center [114, 289] width 39 height 10
click at [524, 193] on input "number" at bounding box center [525, 191] width 100 height 19
type input "*****"
click button "submit" at bounding box center [588, 190] width 19 height 17
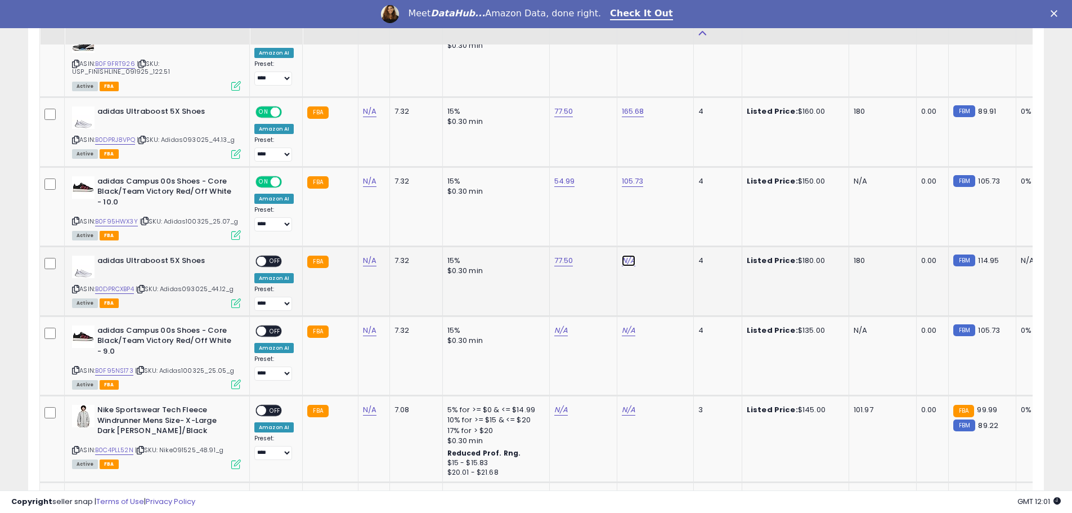
click at [622, 255] on link "N/A" at bounding box center [629, 260] width 14 height 11
click at [562, 190] on input "number" at bounding box center [592, 191] width 100 height 19
type input "******"
click button "submit" at bounding box center [655, 190] width 19 height 17
click at [273, 257] on span "OFF" at bounding box center [275, 262] width 18 height 10
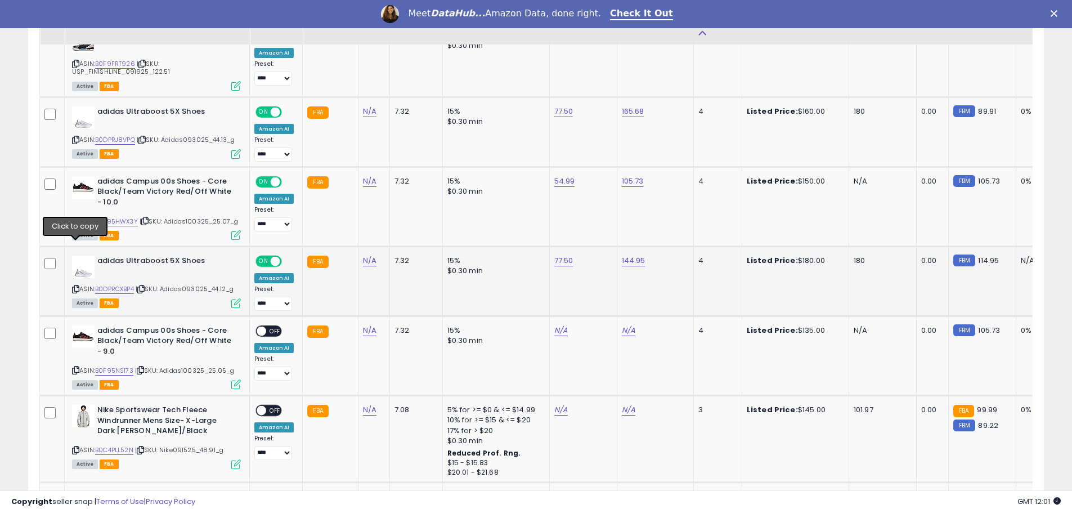
click at [76, 286] on icon at bounding box center [75, 289] width 7 height 6
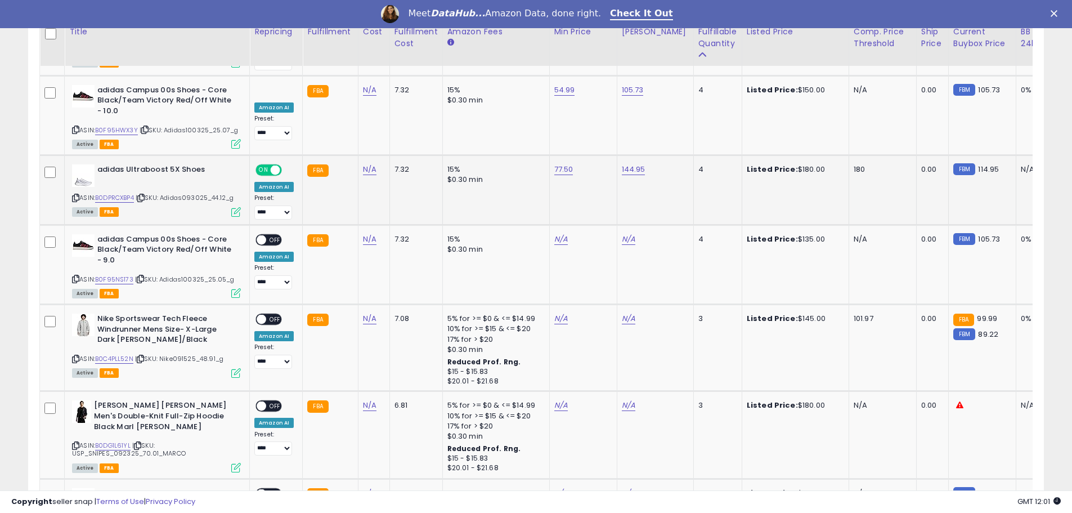
scroll to position [1519, 0]
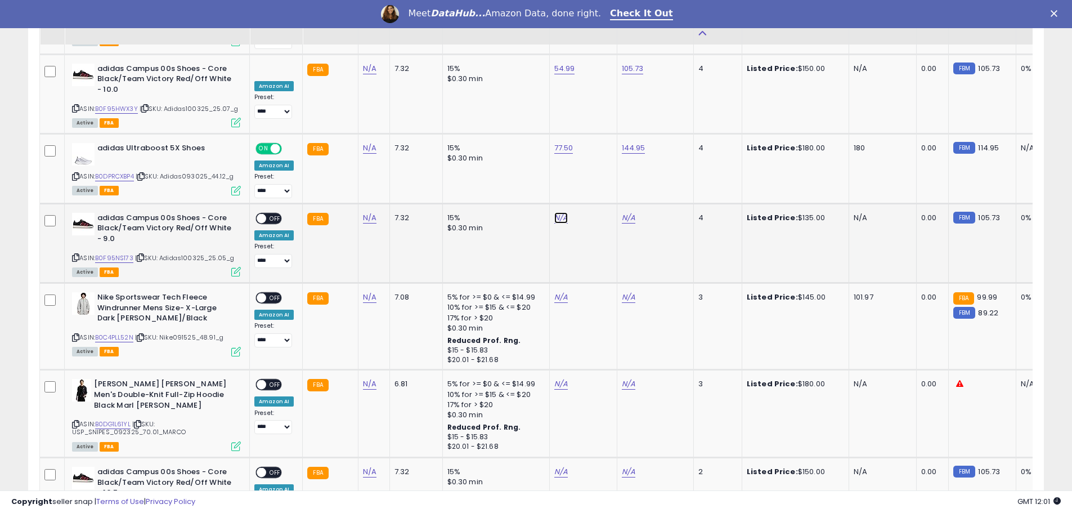
click at [557, 212] on link "N/A" at bounding box center [561, 217] width 14 height 11
click at [110, 253] on link "B0F95NS173" at bounding box center [114, 258] width 38 height 10
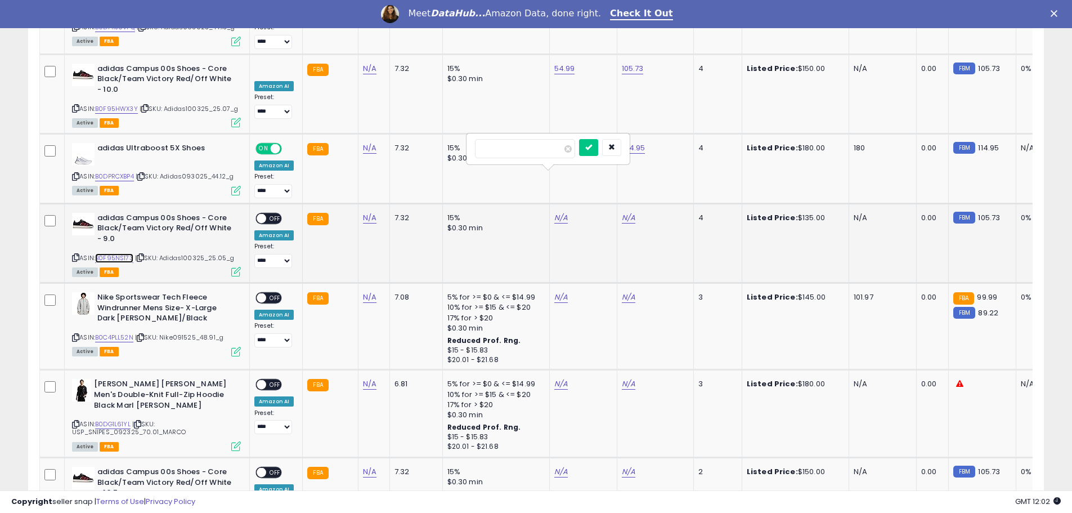
scroll to position [1463, 0]
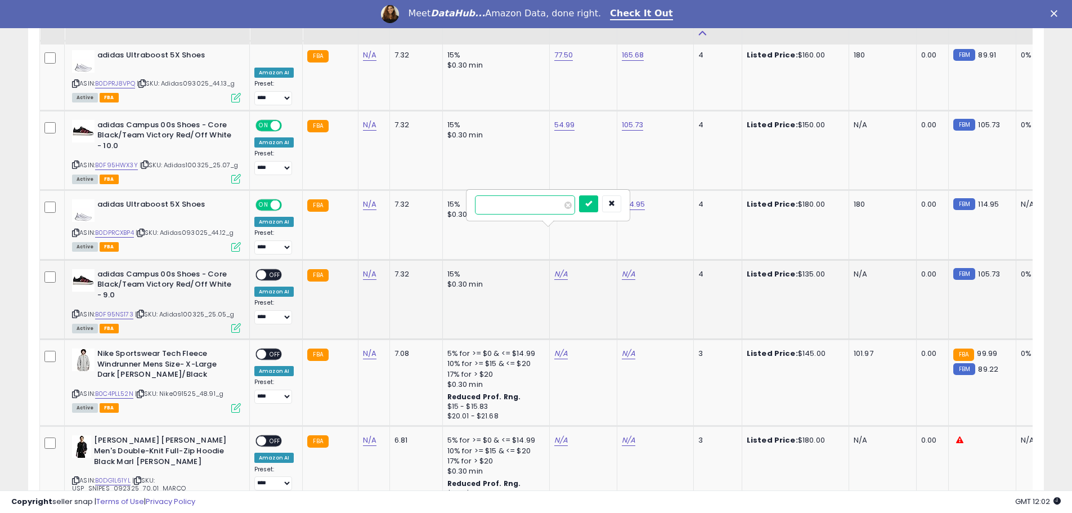
click at [505, 204] on input "number" at bounding box center [525, 204] width 100 height 19
type input "*****"
click button "submit" at bounding box center [588, 203] width 19 height 17
click at [632, 269] on div "N/A" at bounding box center [653, 274] width 63 height 10
click at [628, 268] on link "N/A" at bounding box center [629, 273] width 14 height 11
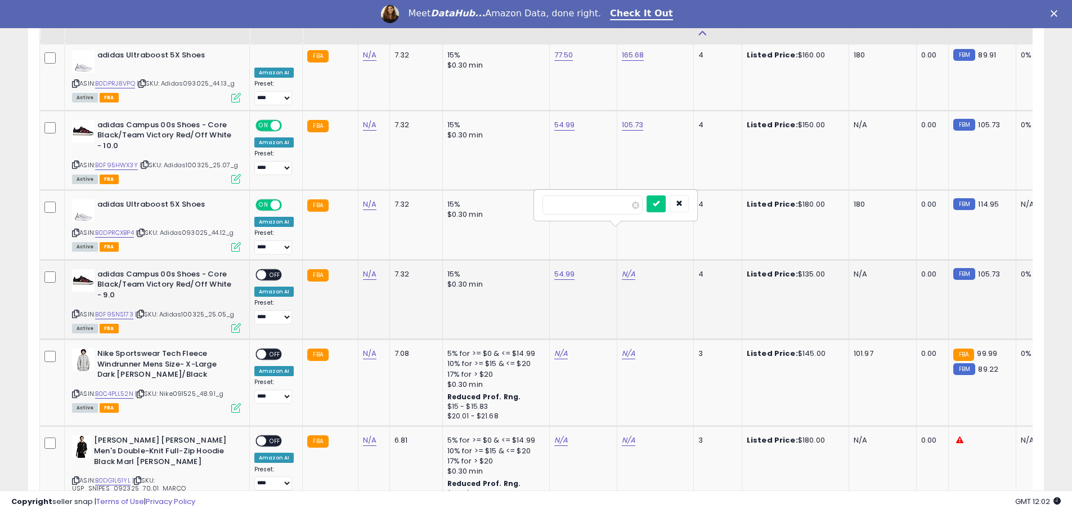
type input "******"
click button "submit" at bounding box center [655, 203] width 19 height 17
drag, startPoint x: 272, startPoint y: 231, endPoint x: 244, endPoint y: 254, distance: 36.4
click at [271, 270] on span "OFF" at bounding box center [275, 275] width 18 height 10
click at [75, 311] on icon at bounding box center [75, 314] width 7 height 6
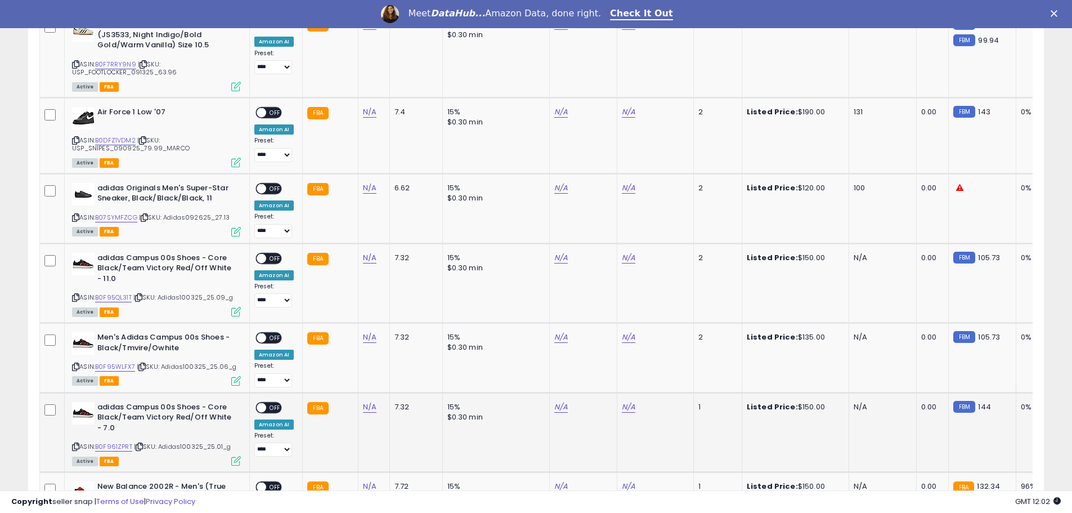
scroll to position [2026, 0]
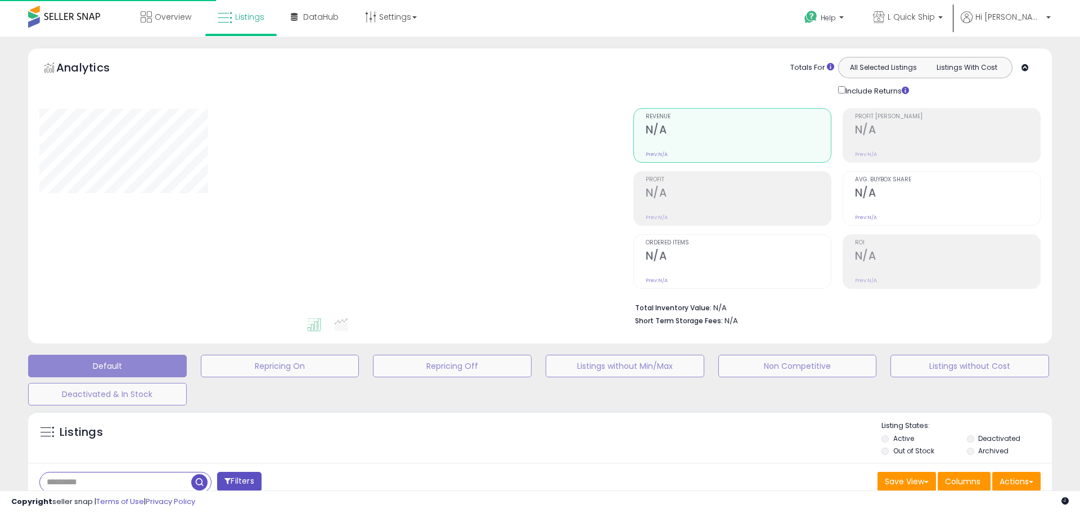
scroll to position [186, 0]
